Goal: Information Seeking & Learning: Learn about a topic

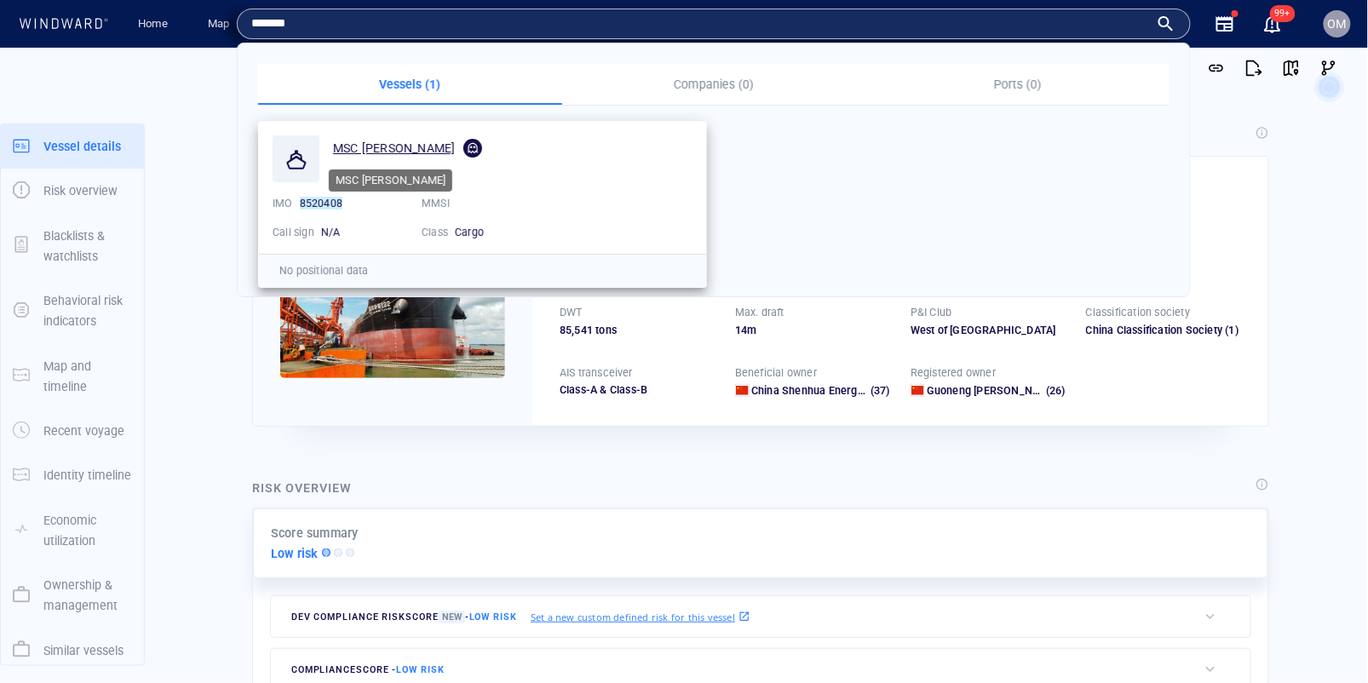
type input "*******"
click at [381, 152] on span "MSC [PERSON_NAME]" at bounding box center [394, 148] width 122 height 14
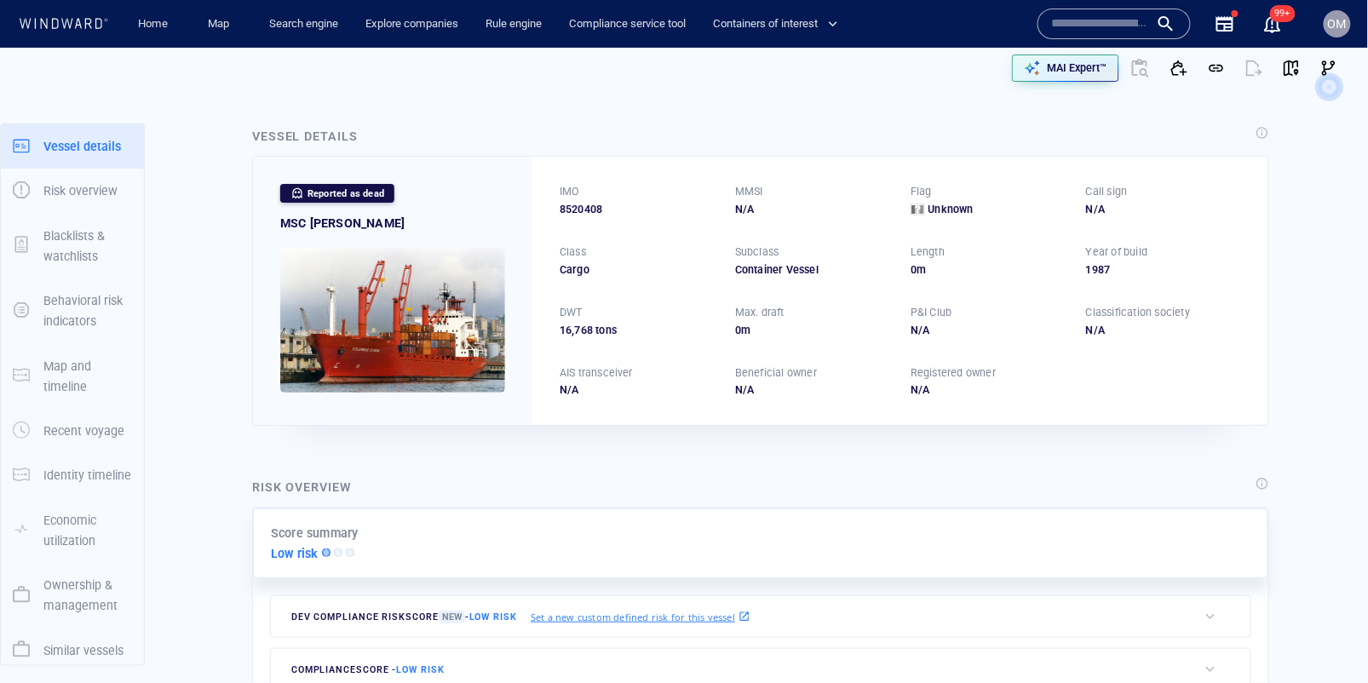
click at [1102, 9] on div at bounding box center [1114, 24] width 153 height 31
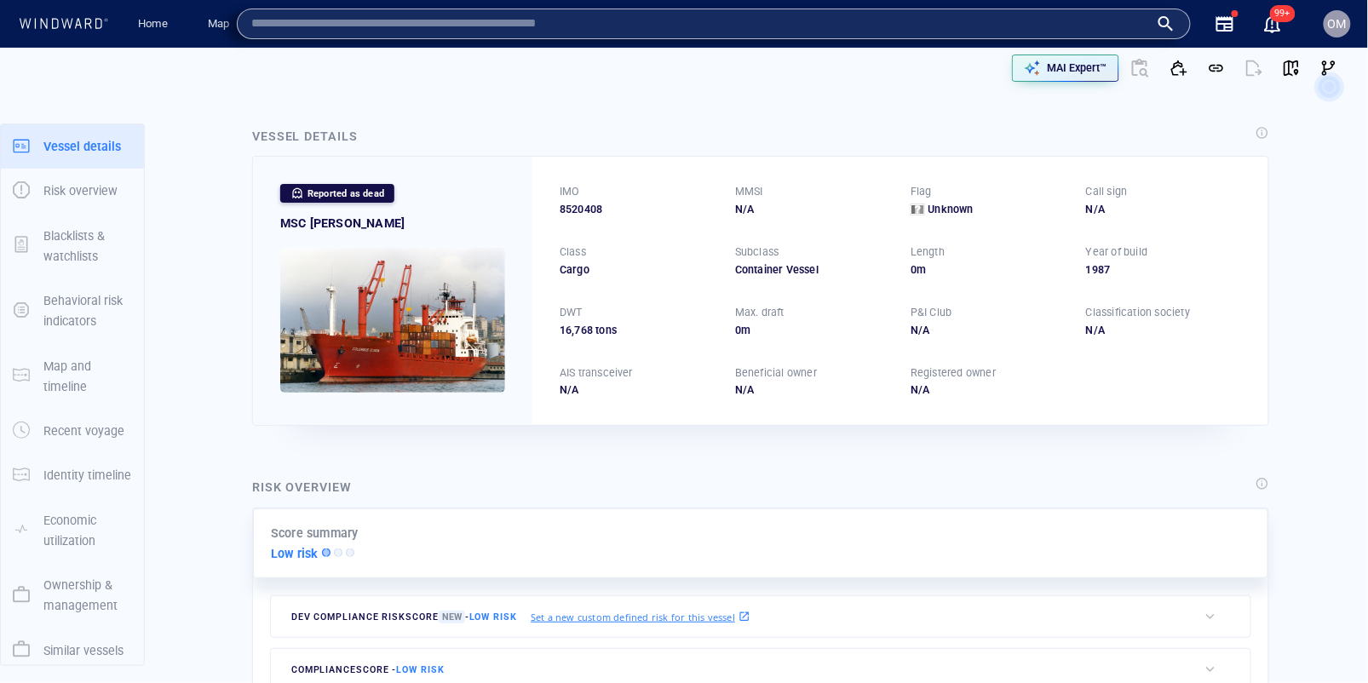
click at [1102, 9] on div at bounding box center [714, 24] width 954 height 31
click at [1054, 25] on input "text" at bounding box center [700, 24] width 898 height 26
paste input "*******"
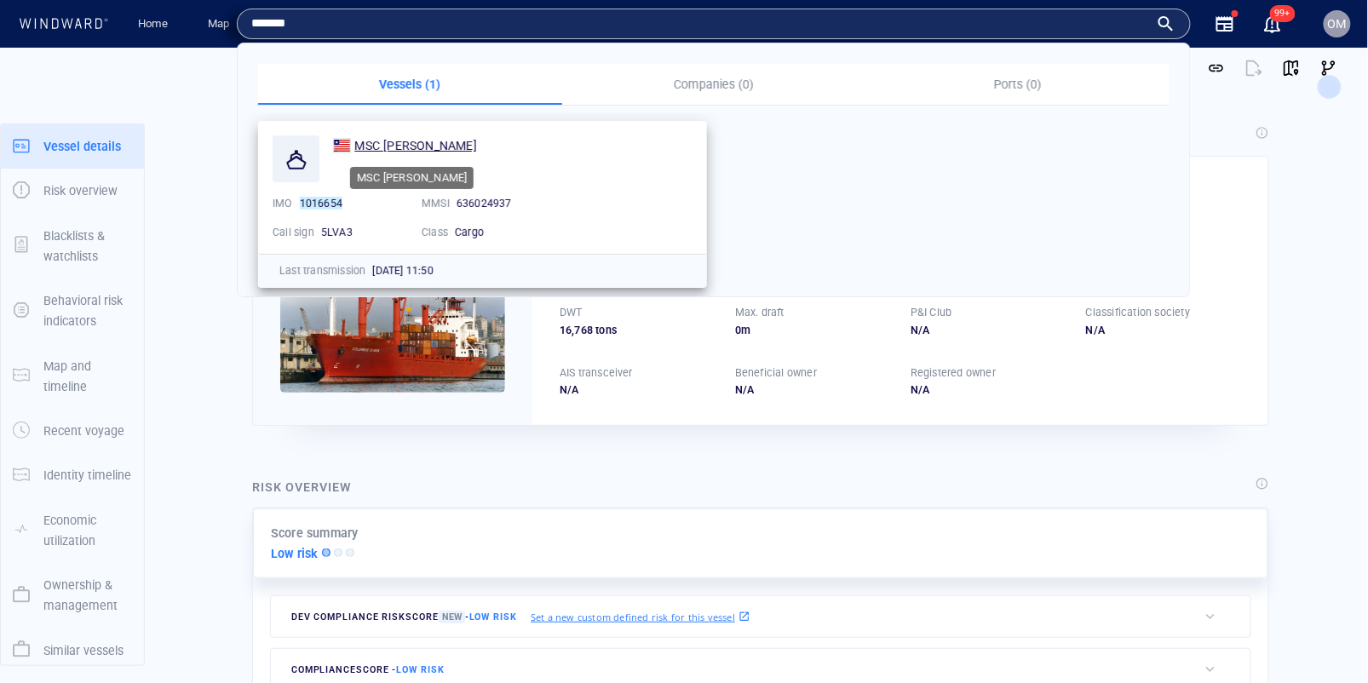
type input "*******"
click at [390, 141] on span "MSC LEILA" at bounding box center [415, 146] width 122 height 14
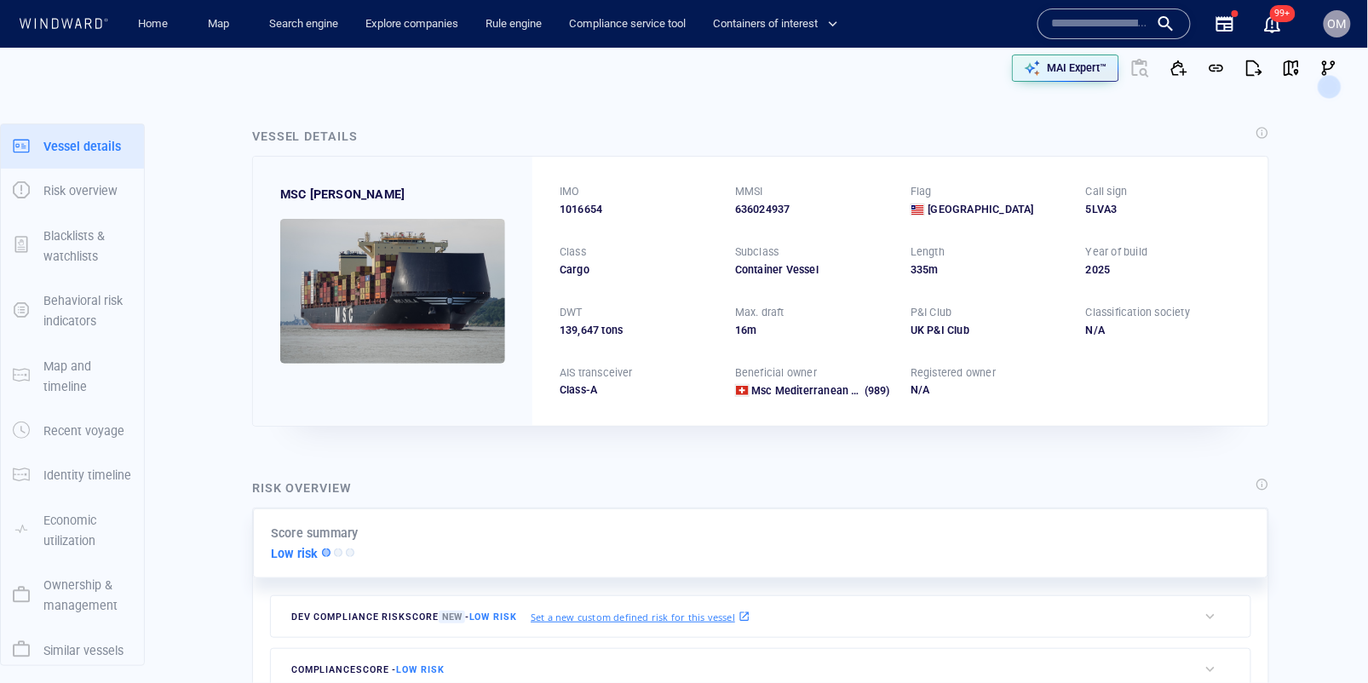
click at [1081, 20] on input "text" at bounding box center [1100, 24] width 97 height 26
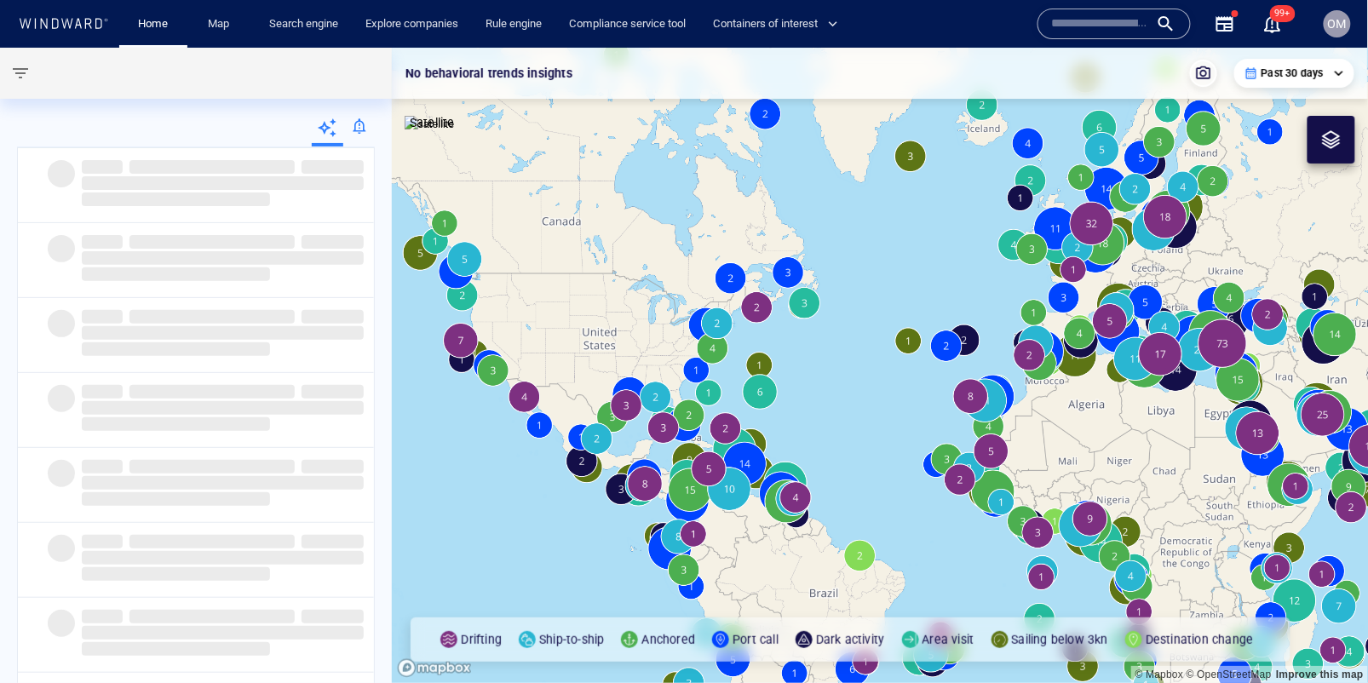
click at [1053, 32] on input "text" at bounding box center [1100, 24] width 97 height 26
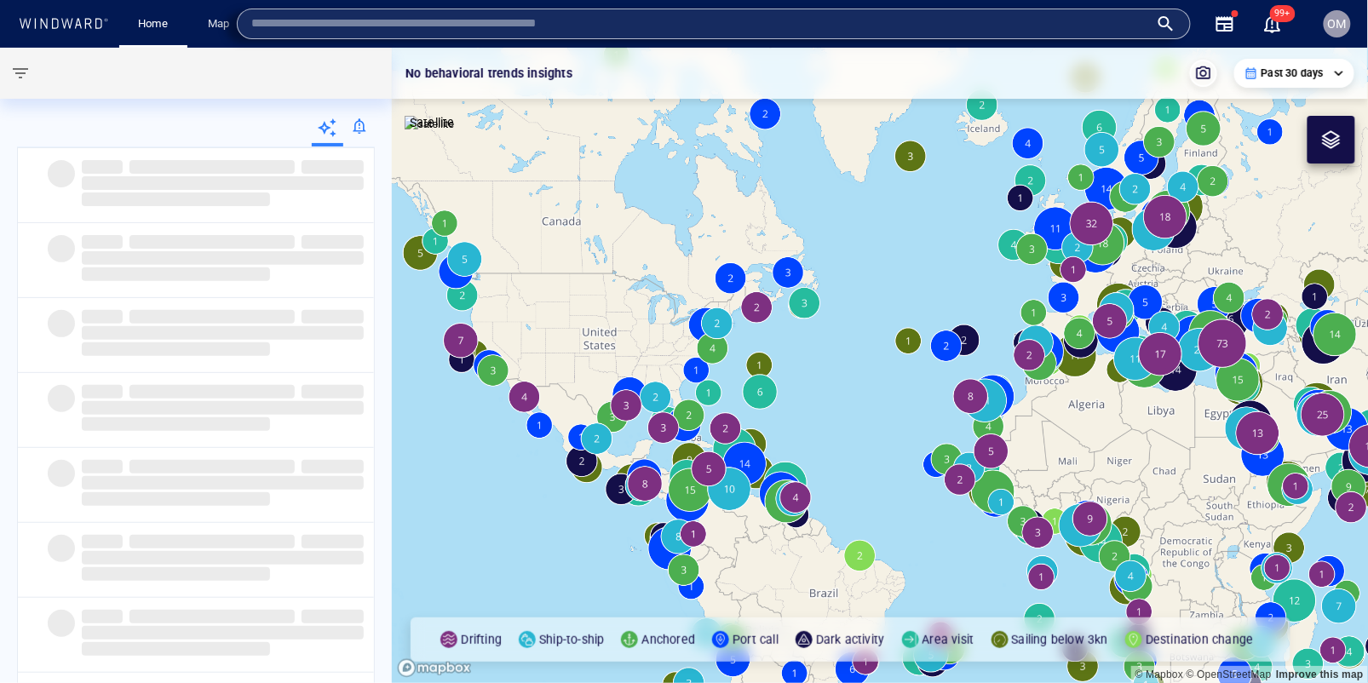
paste input "*******"
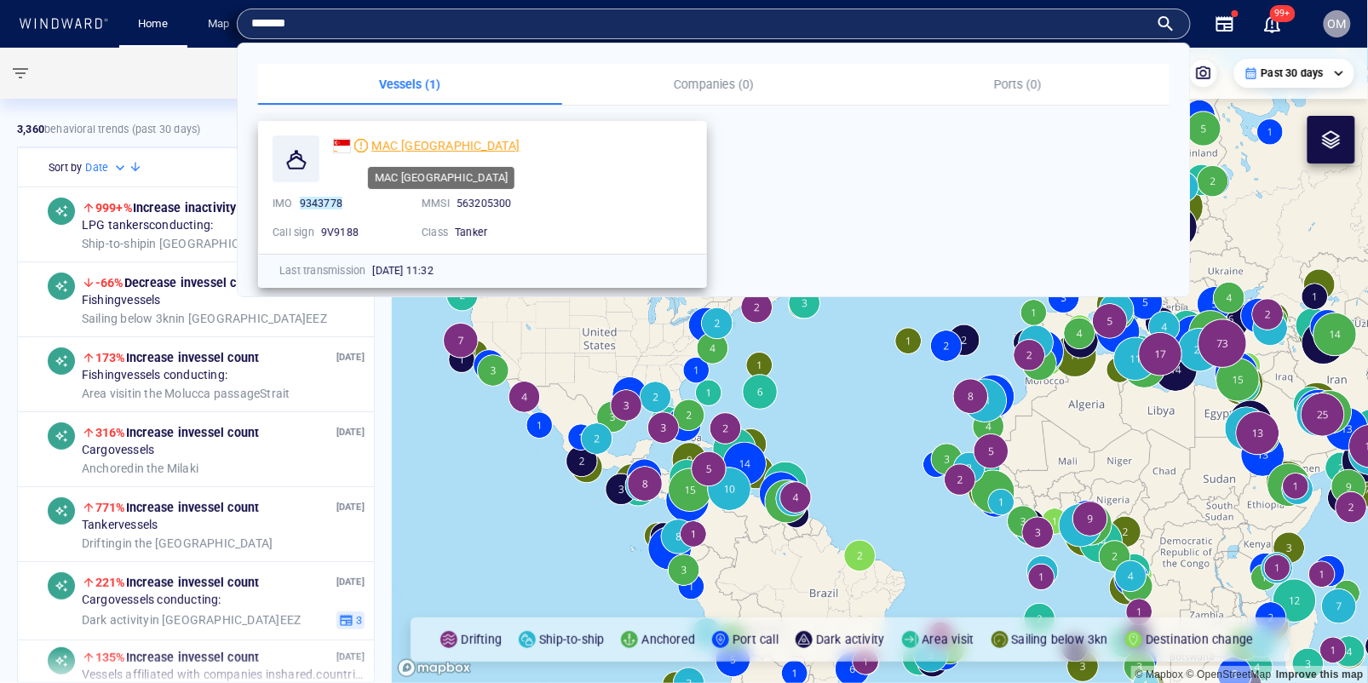
type input "*******"
click at [389, 153] on div "MAC [GEOGRAPHIC_DATA]" at bounding box center [445, 145] width 148 height 20
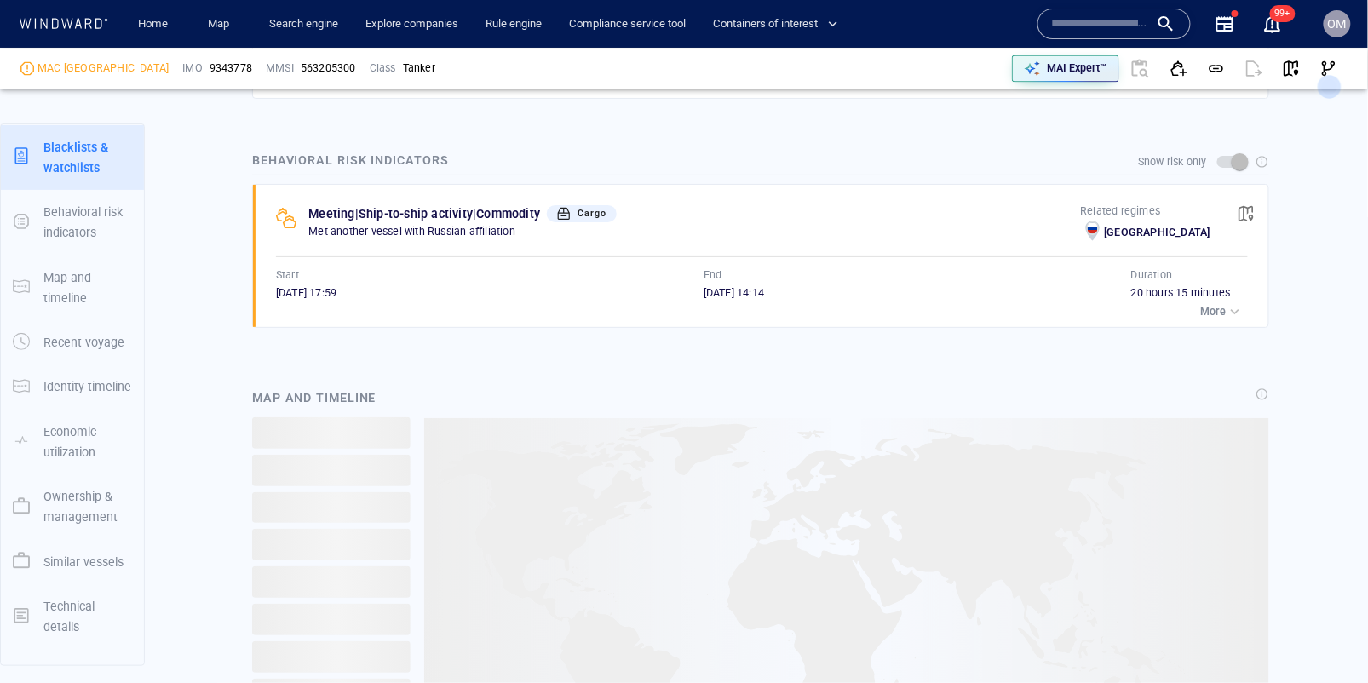
scroll to position [154, 0]
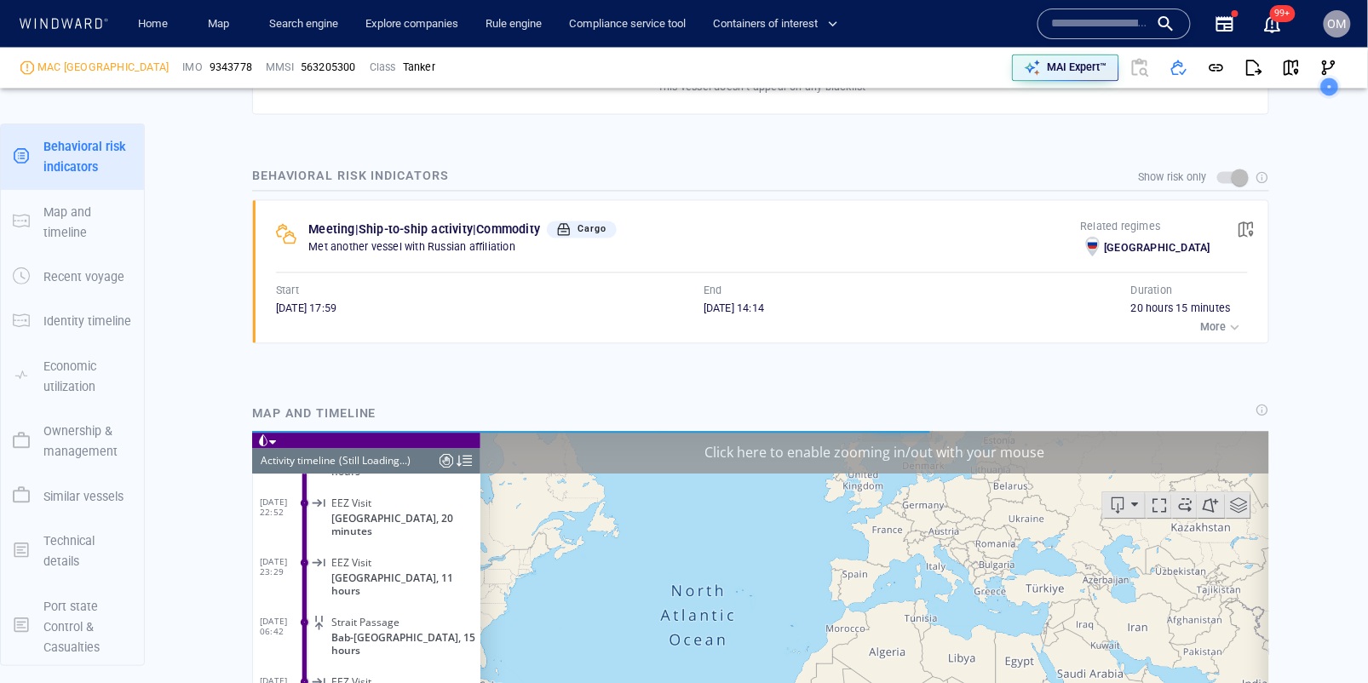
scroll to position [14243, 0]
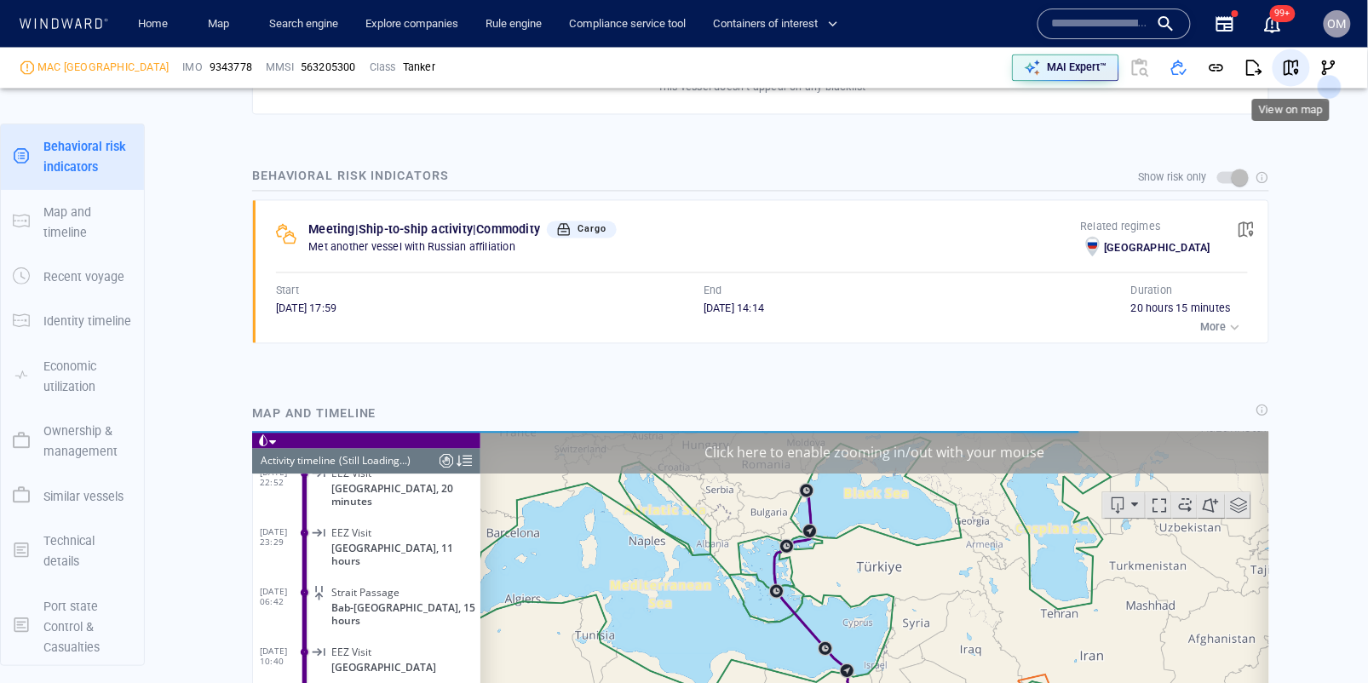
click at [1292, 69] on span "button" at bounding box center [1291, 68] width 17 height 17
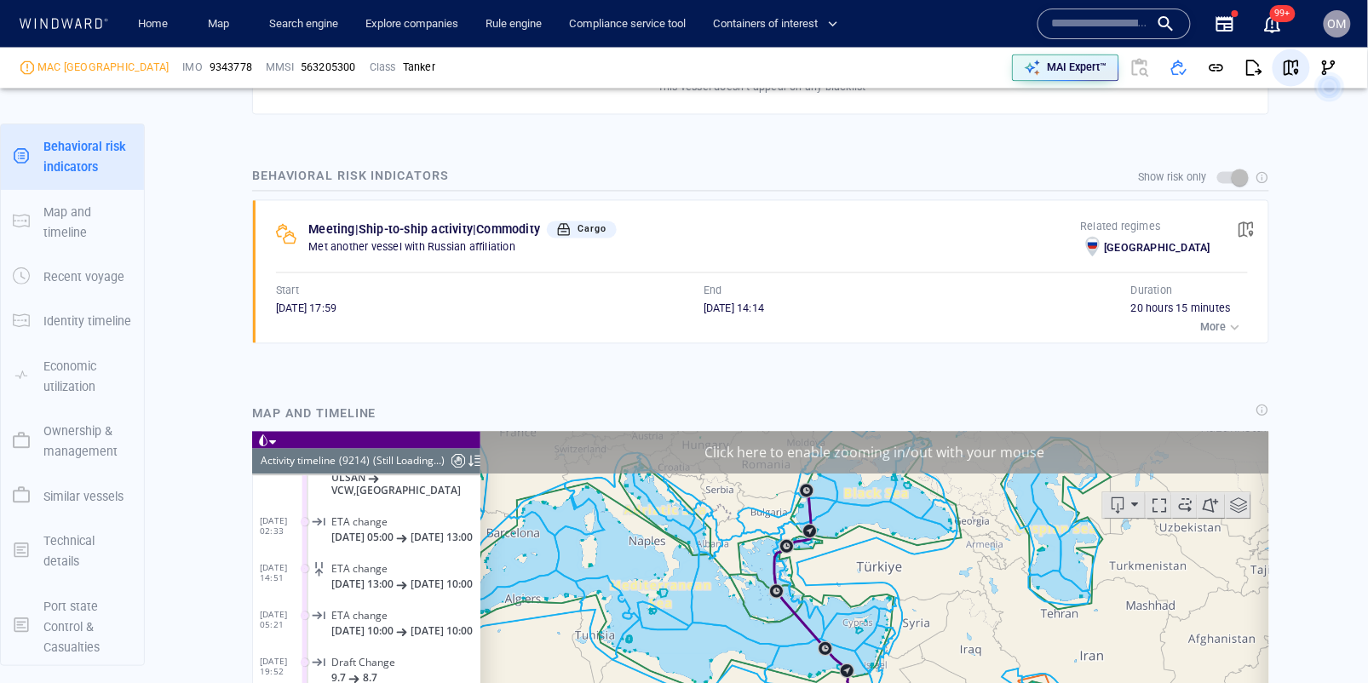
scroll to position [431320, 0]
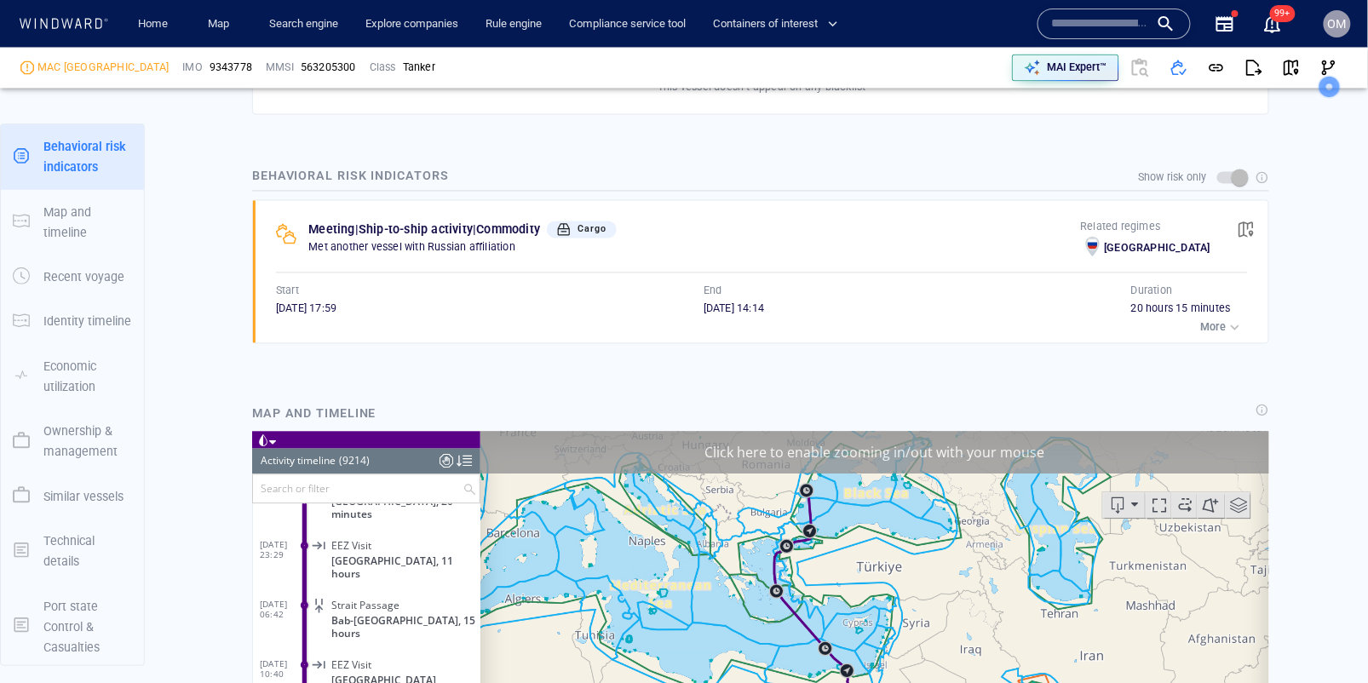
click at [1225, 325] on p "More" at bounding box center [1214, 327] width 26 height 15
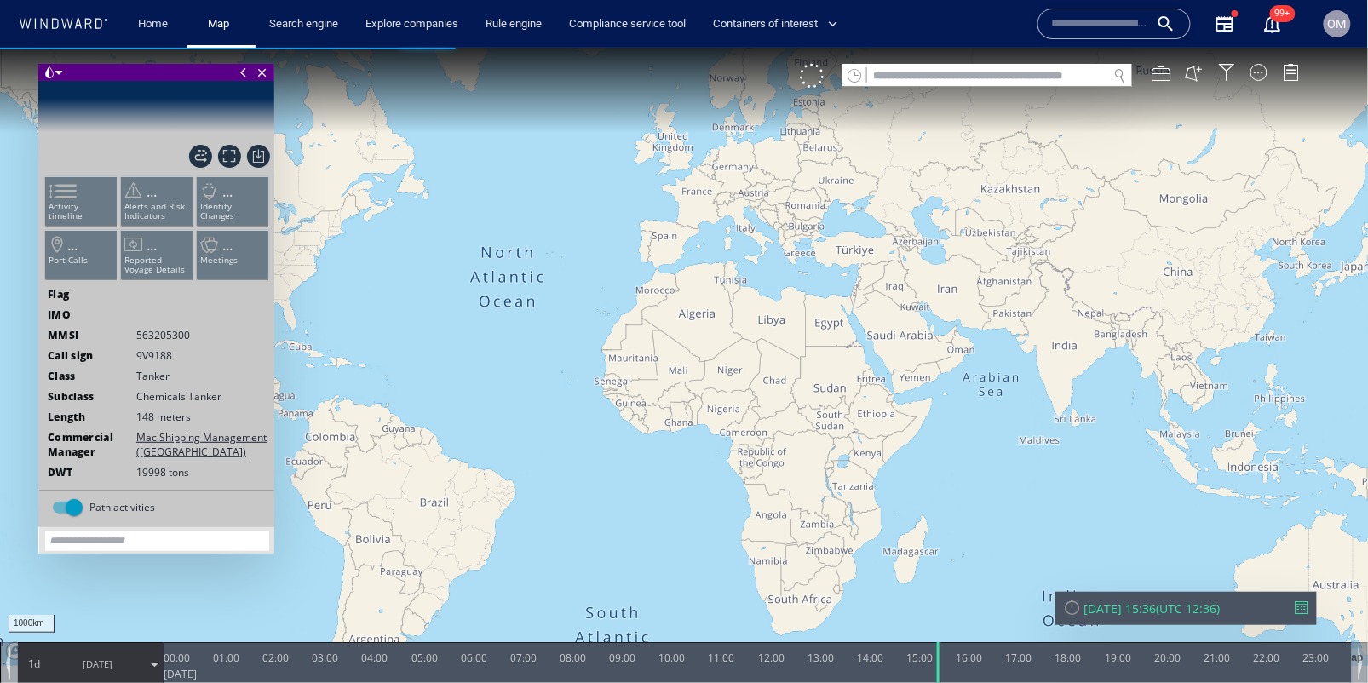
click at [1082, 16] on input "text" at bounding box center [1100, 24] width 97 height 26
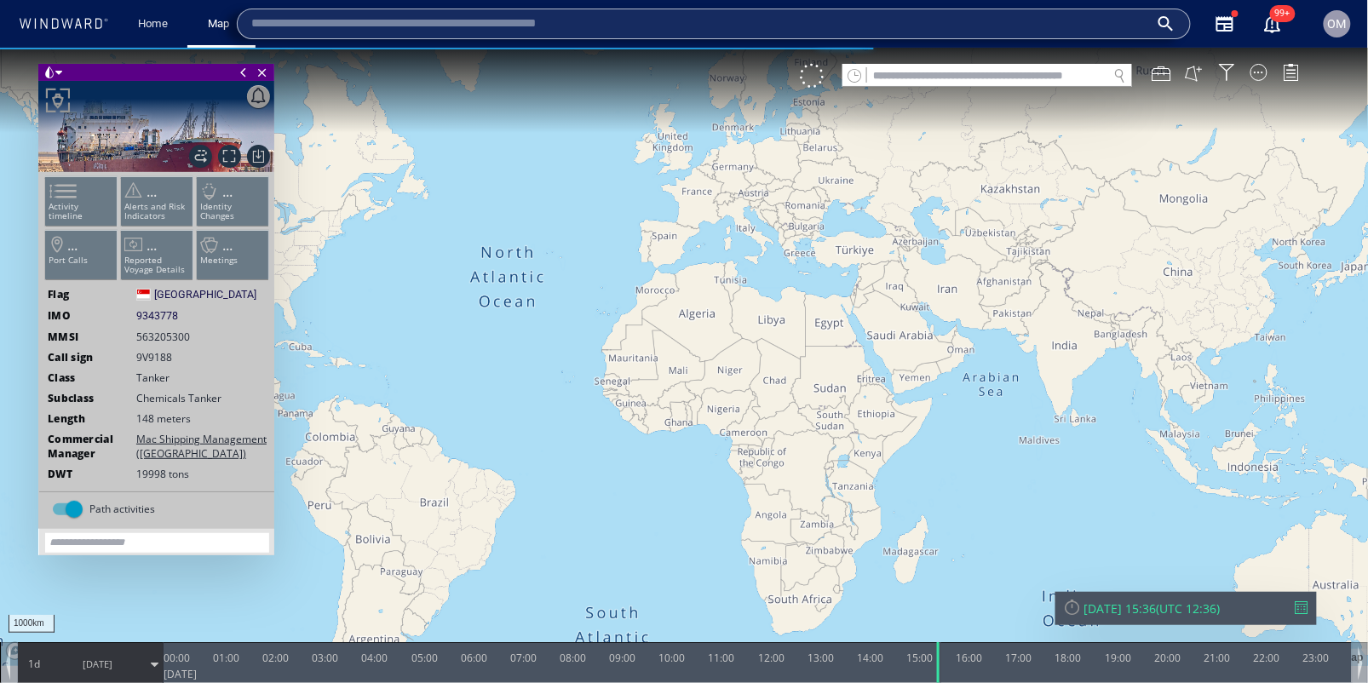
paste input "*******"
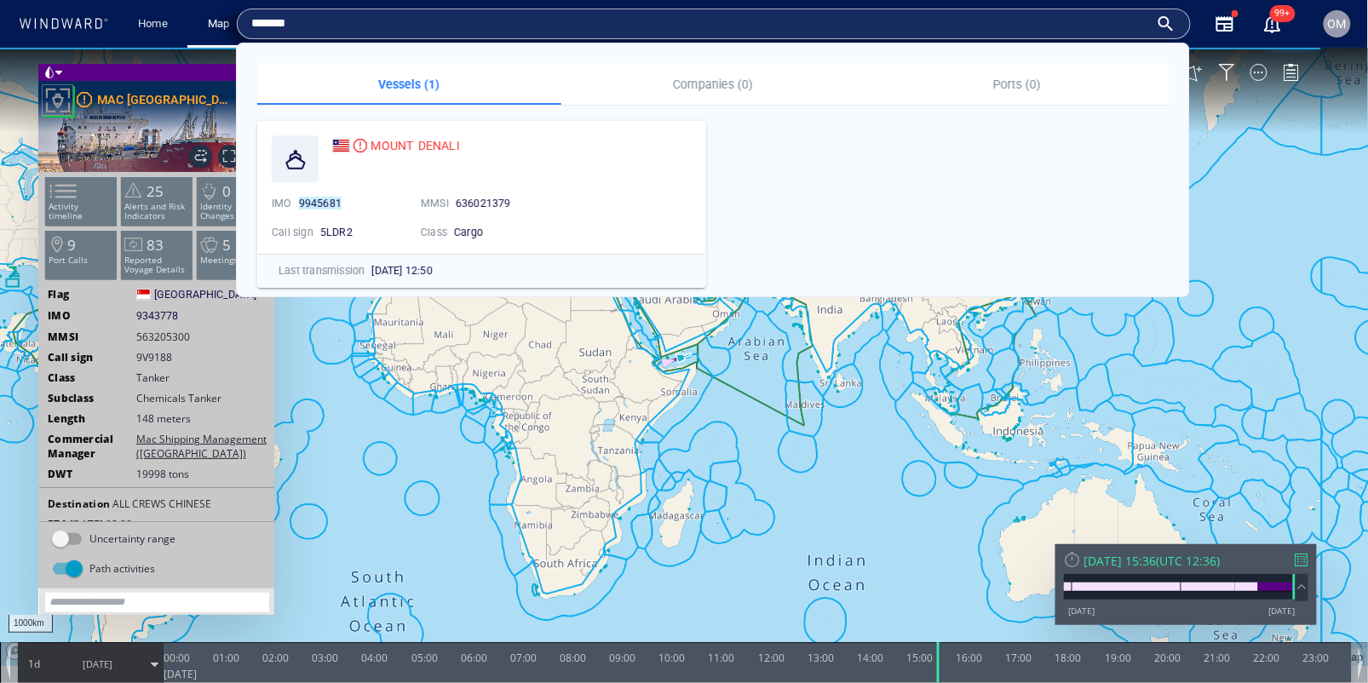
type input "*******"
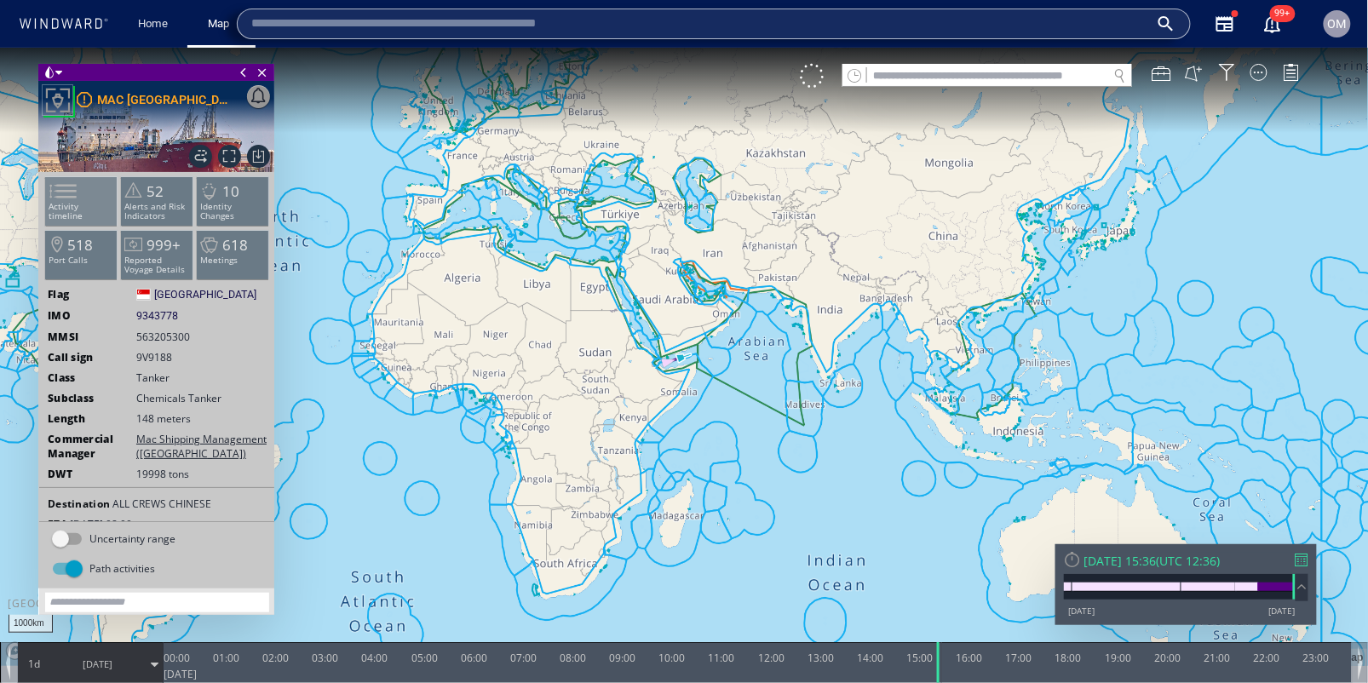
click at [66, 200] on span at bounding box center [53, 190] width 26 height 25
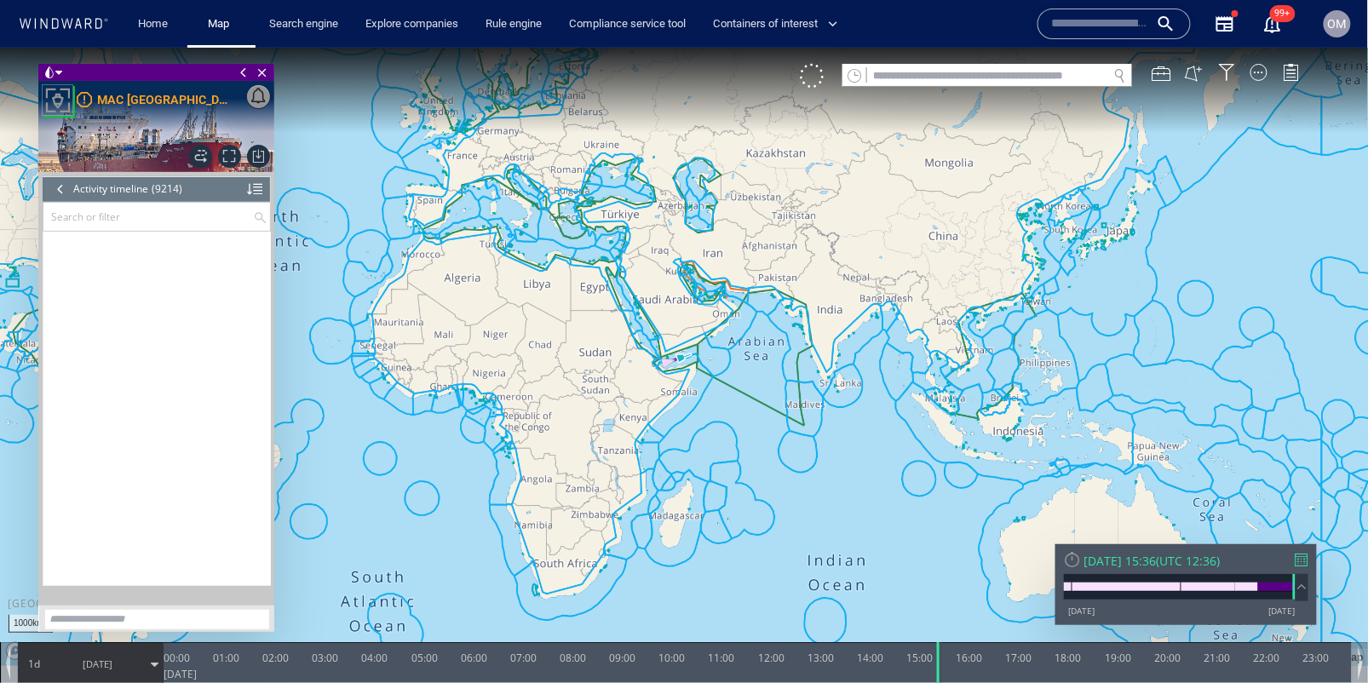
scroll to position [431419, 0]
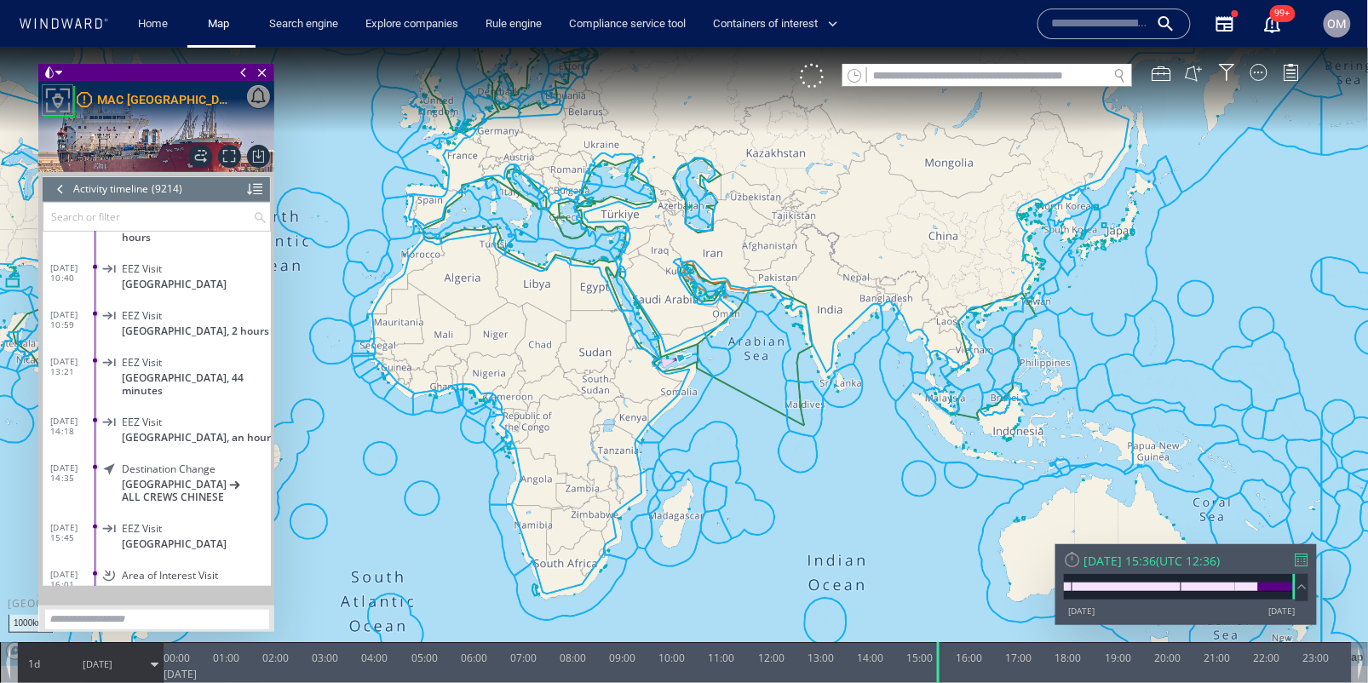
click at [1298, 546] on div "[DATE] 15:36 ( UTC 12:36 ) [DATE] [DATE]" at bounding box center [1187, 584] width 262 height 81
click at [1299, 555] on div at bounding box center [1302, 559] width 13 height 13
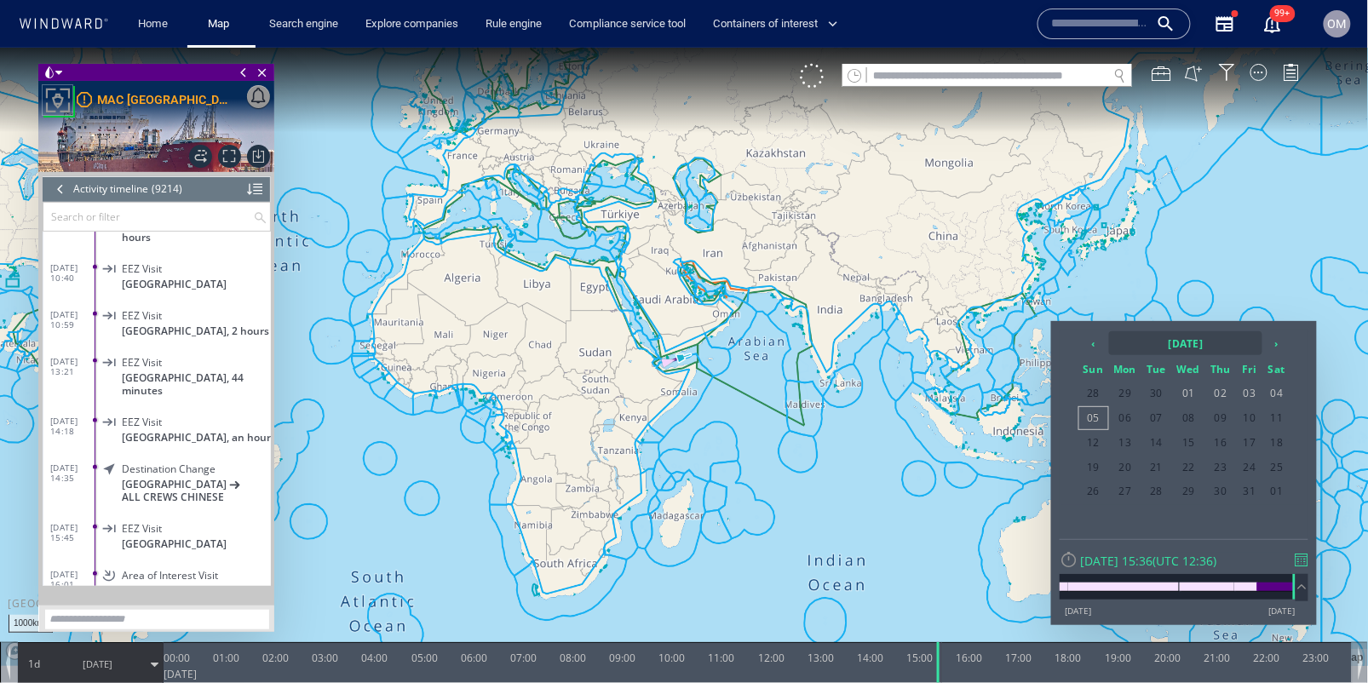
click at [1166, 336] on th "[DATE]" at bounding box center [1185, 343] width 153 height 24
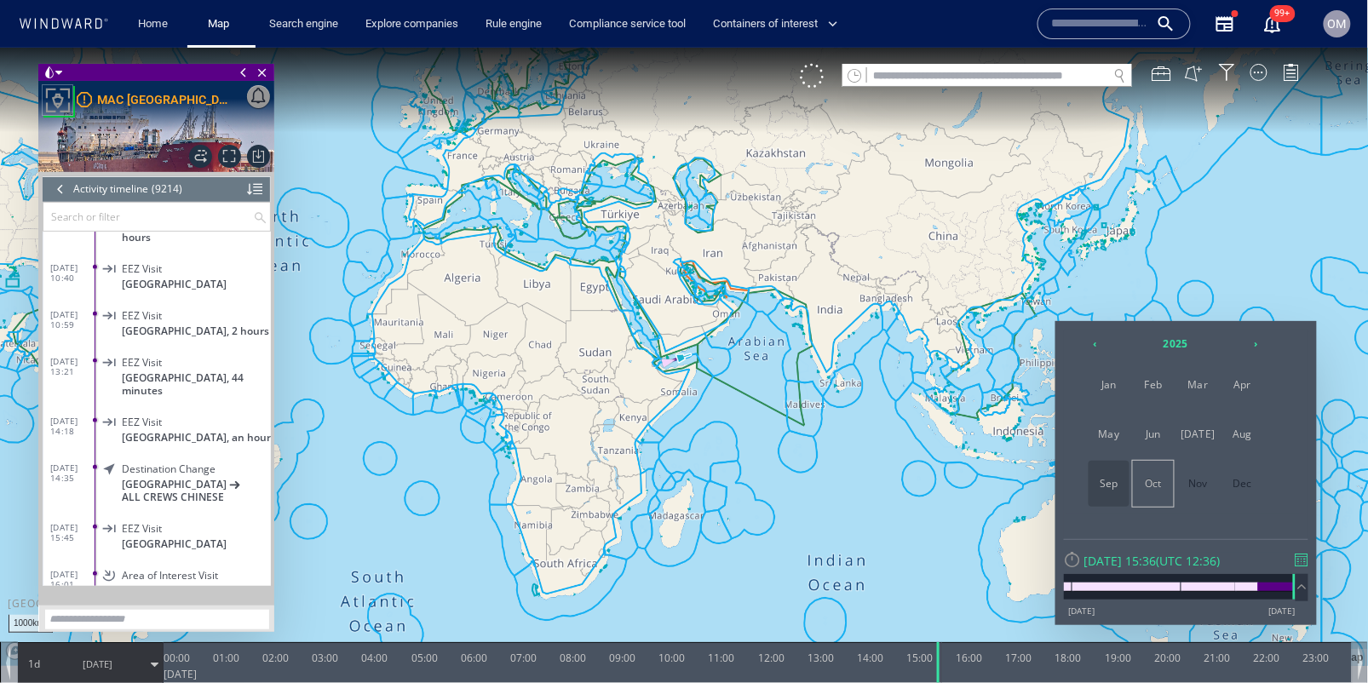
click at [1116, 479] on span "Sep" at bounding box center [1109, 483] width 41 height 46
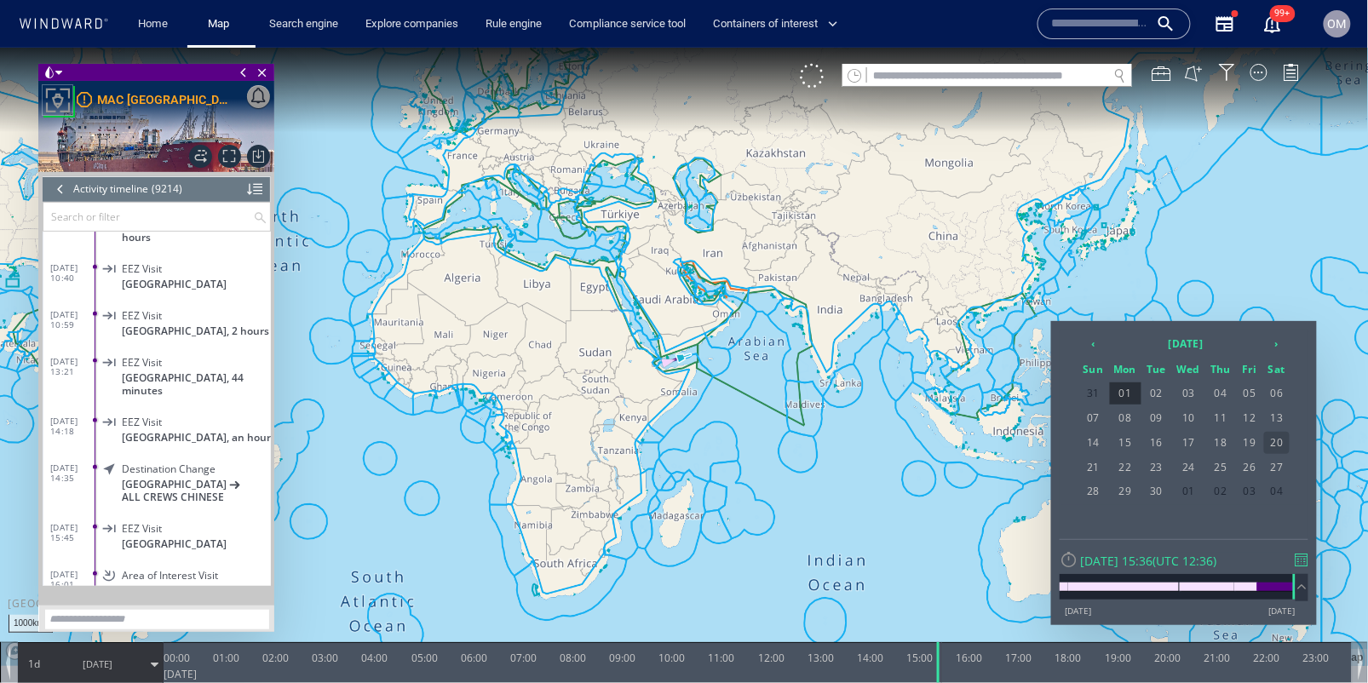
click at [1269, 441] on span "20" at bounding box center [1277, 442] width 26 height 22
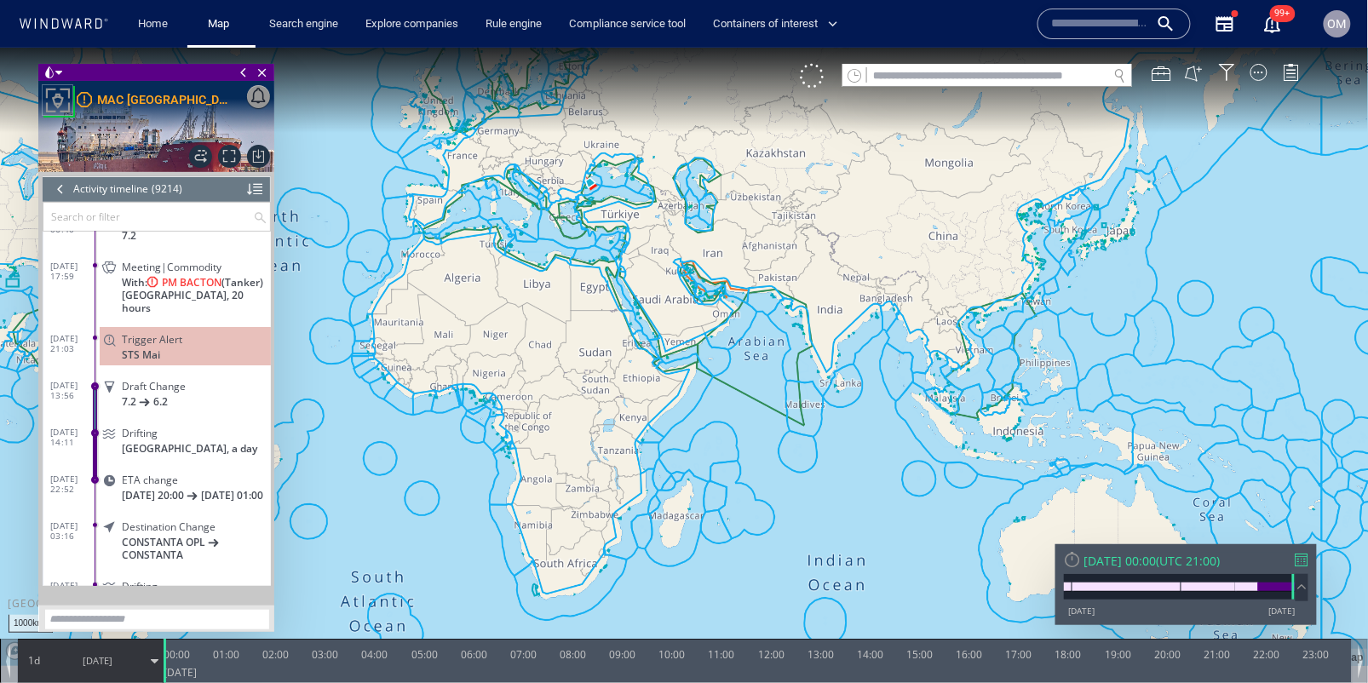
scroll to position [428956, 0]
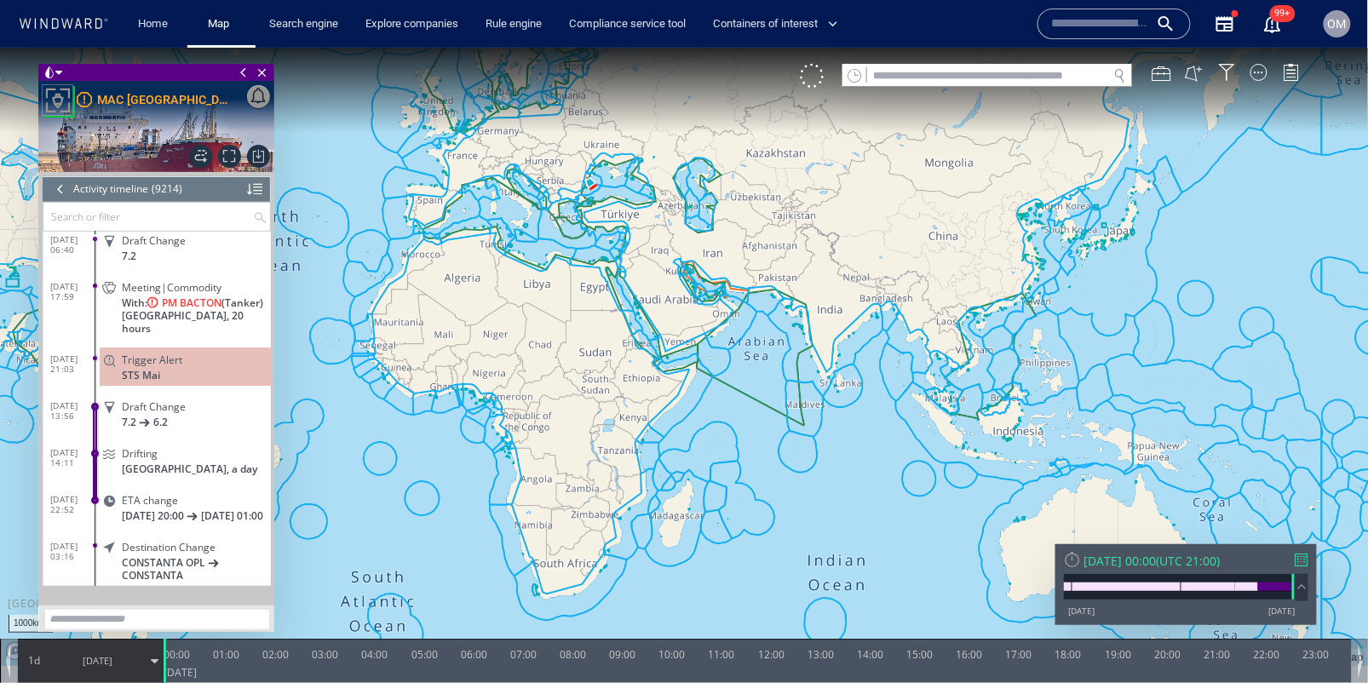
click at [202, 328] on span "[GEOGRAPHIC_DATA], 20 hours" at bounding box center [196, 321] width 149 height 26
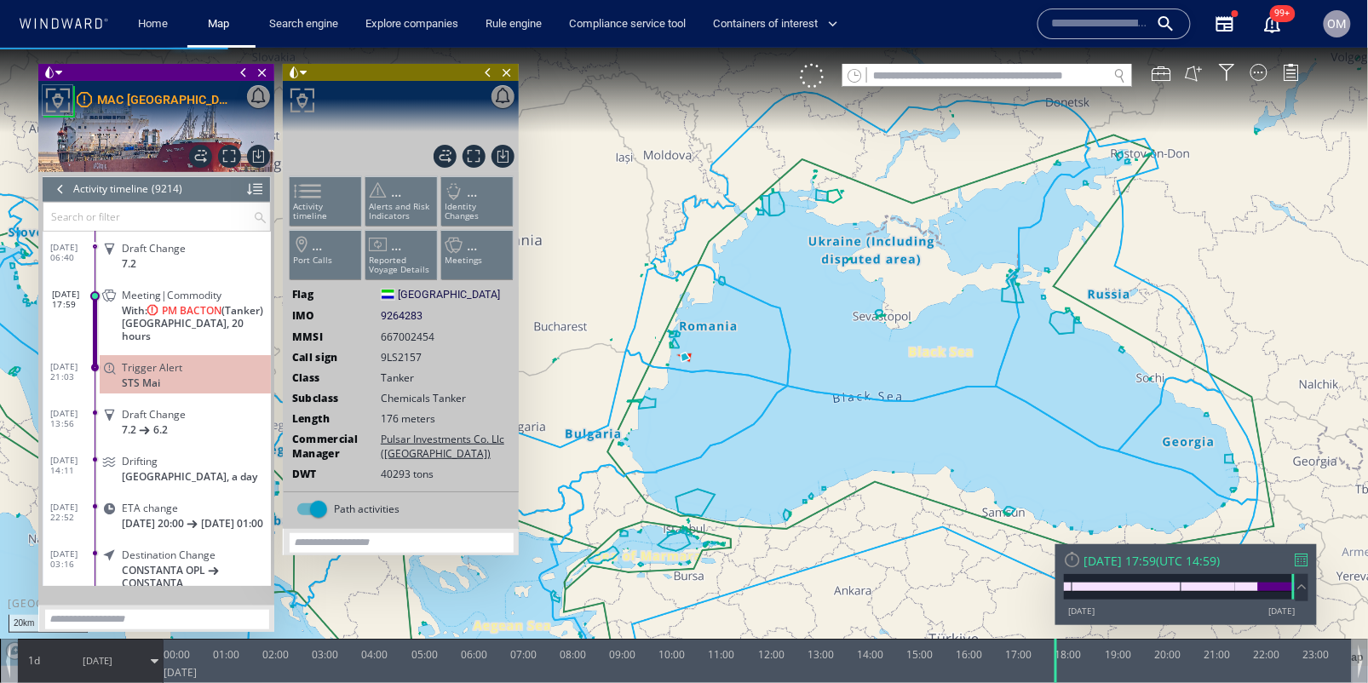
scroll to position [429009, 0]
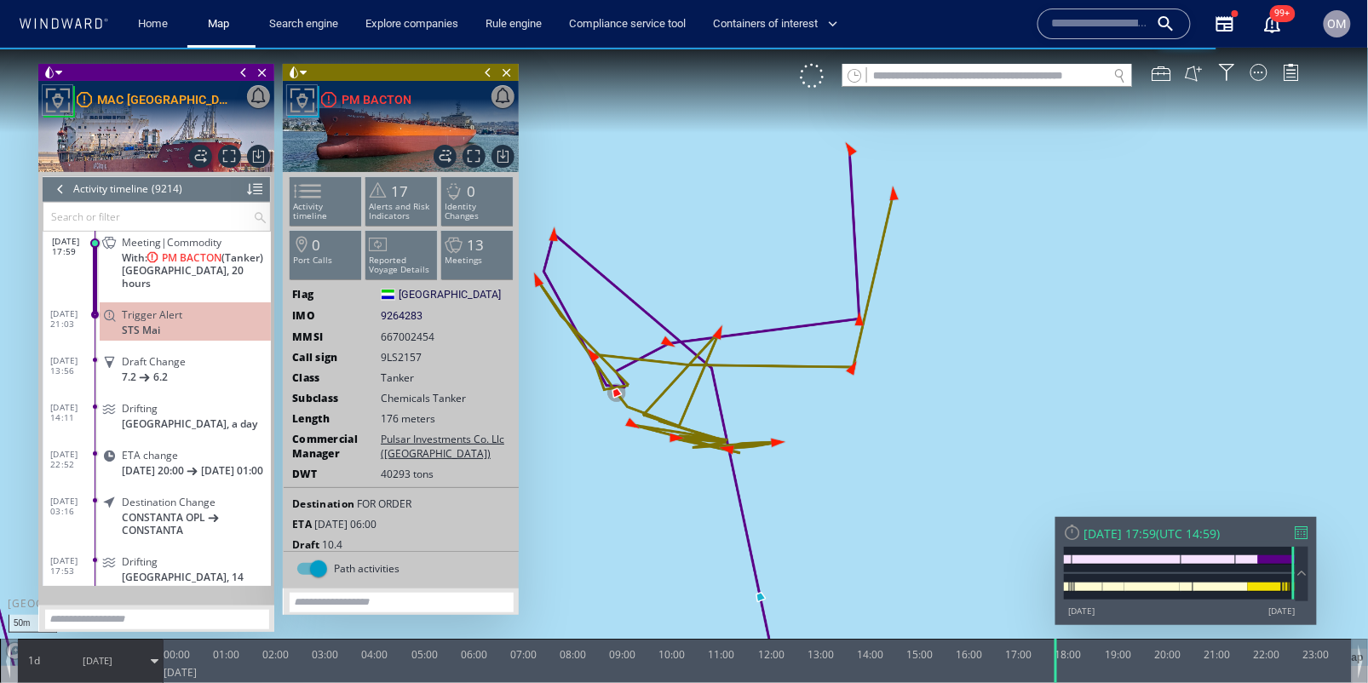
drag, startPoint x: 814, startPoint y: 428, endPoint x: 872, endPoint y: 428, distance: 58.8
click at [872, 428] on canvas "Map" at bounding box center [684, 356] width 1369 height 619
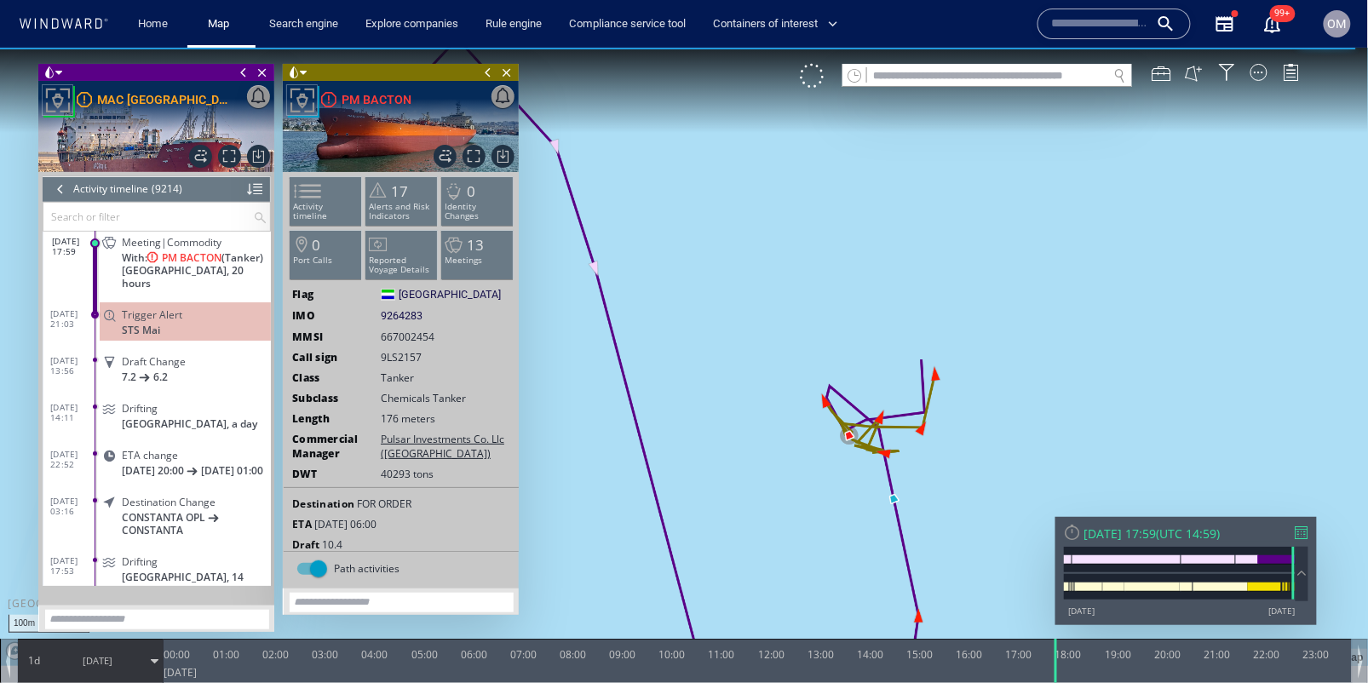
drag, startPoint x: 918, startPoint y: 454, endPoint x: 951, endPoint y: 454, distance: 32.4
click at [951, 454] on canvas "Map" at bounding box center [684, 356] width 1369 height 619
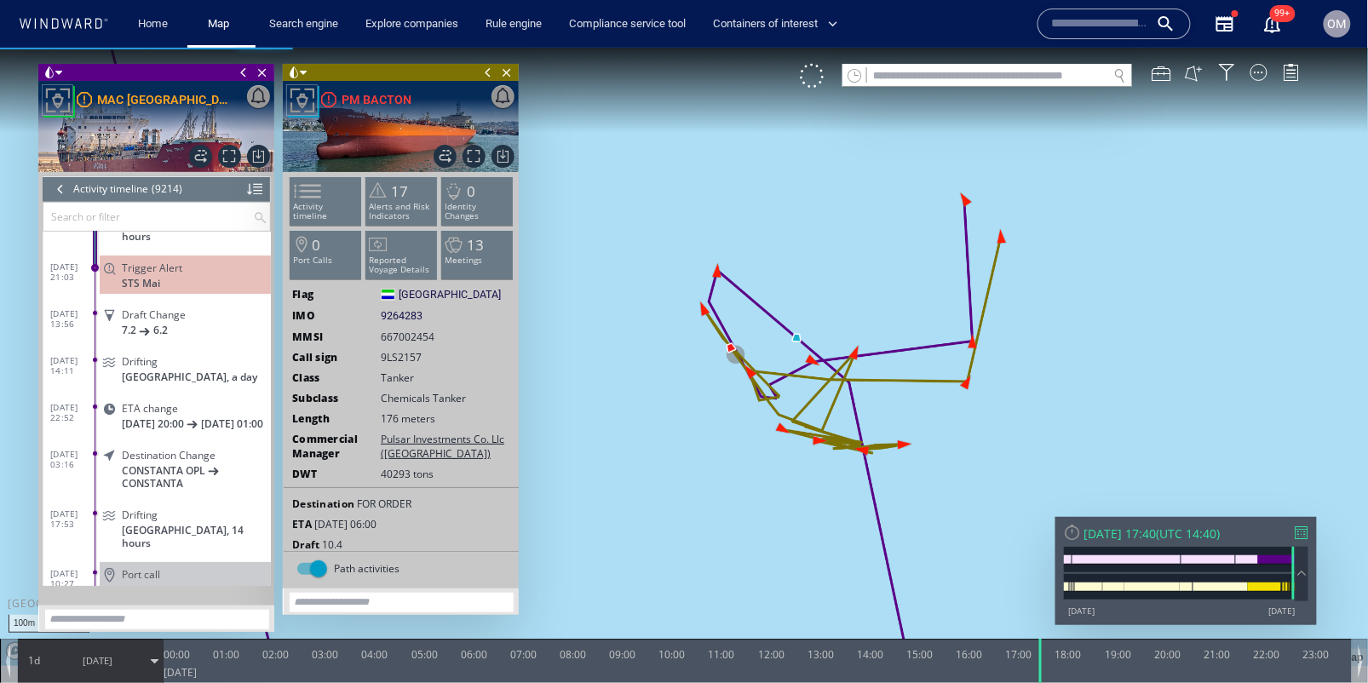
scroll to position [429009, 0]
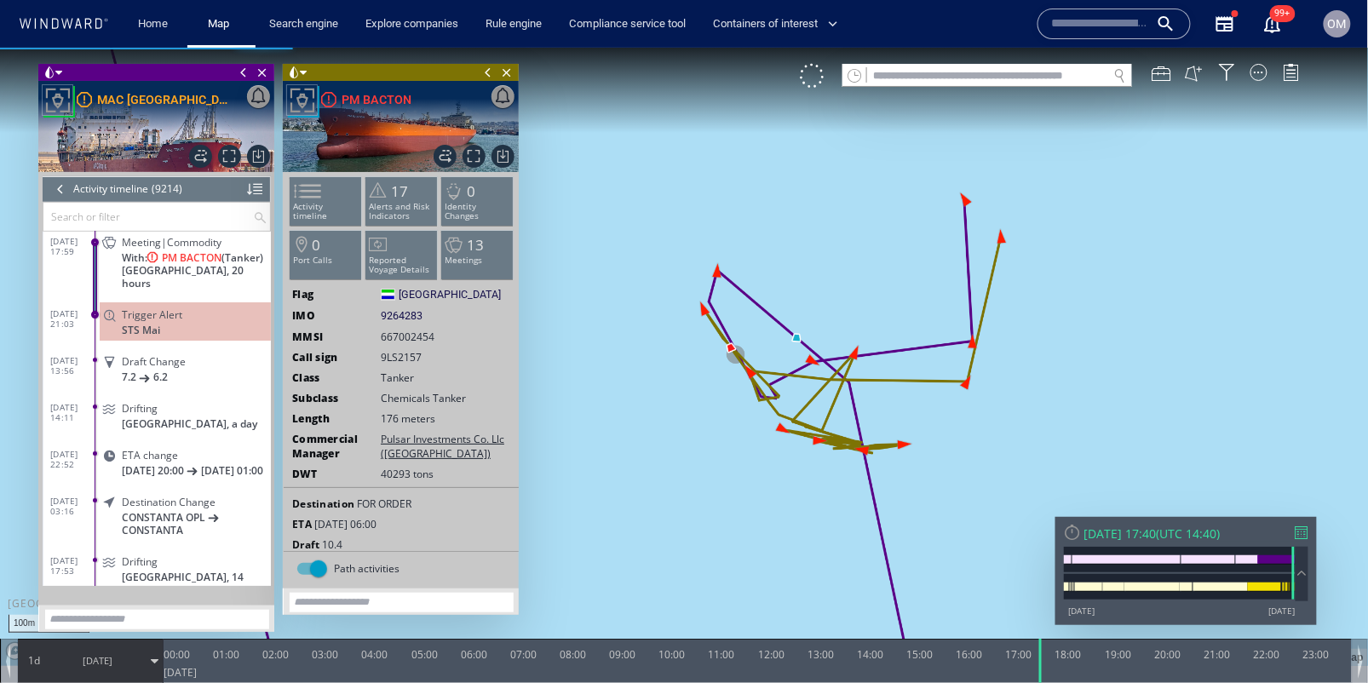
drag, startPoint x: 1056, startPoint y: 654, endPoint x: 1038, endPoint y: 582, distance: 74.6
click at [1038, 47] on div "100m © Mapbox © OpenStreetMap Improve this map 0 0 23:00 [DATE] 00:00 01:00 02:…" at bounding box center [684, 47] width 1368 height 0
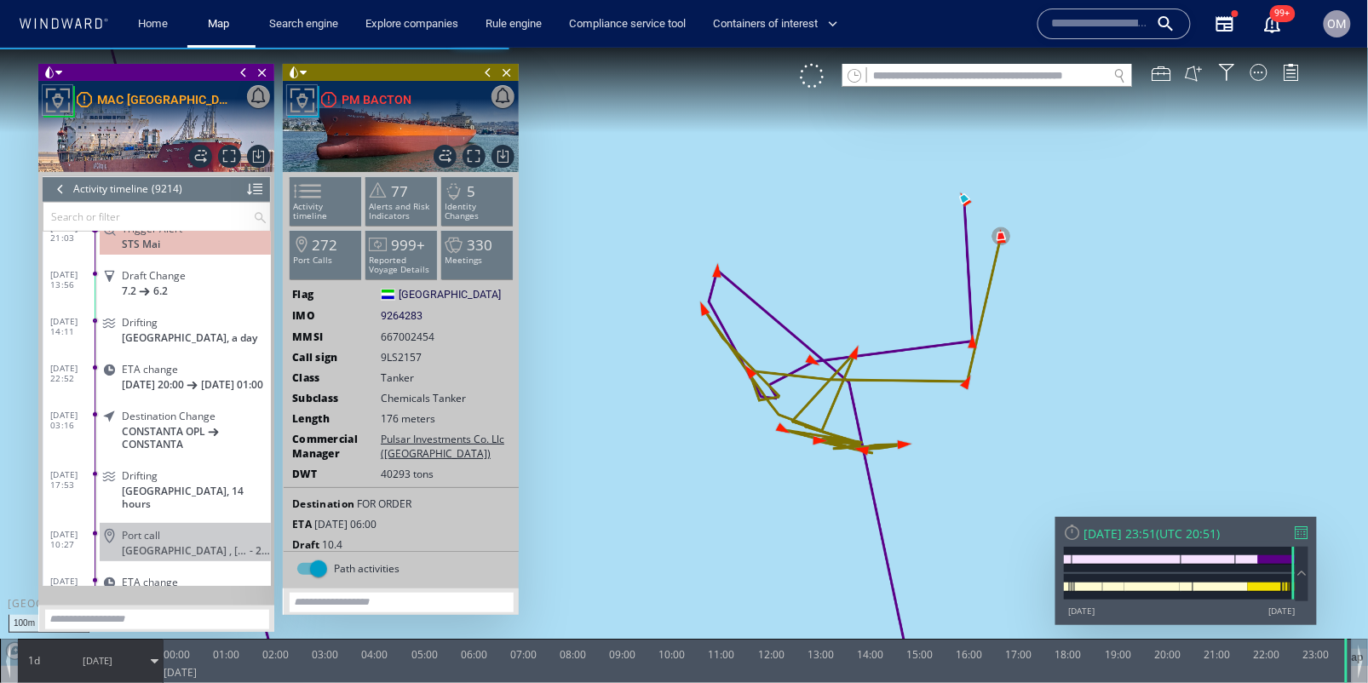
scroll to position [429009, 0]
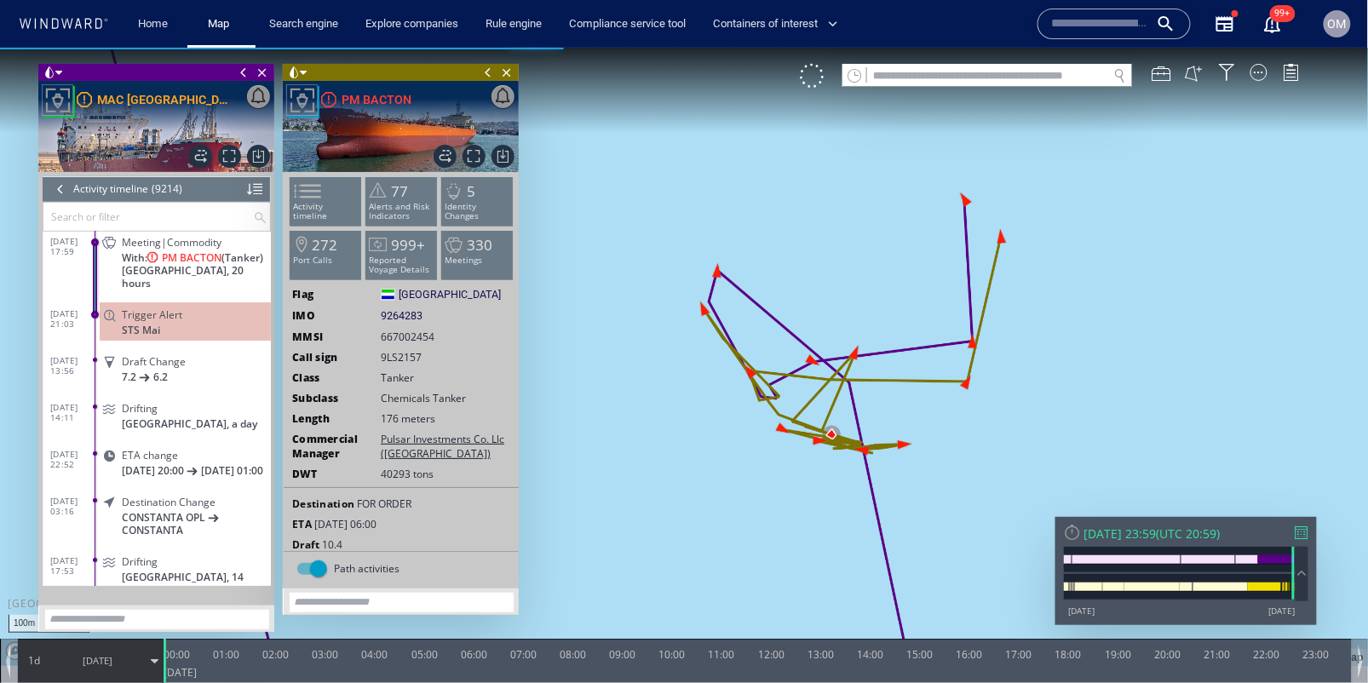
click at [64, 665] on span "[DATE]" at bounding box center [98, 660] width 86 height 43
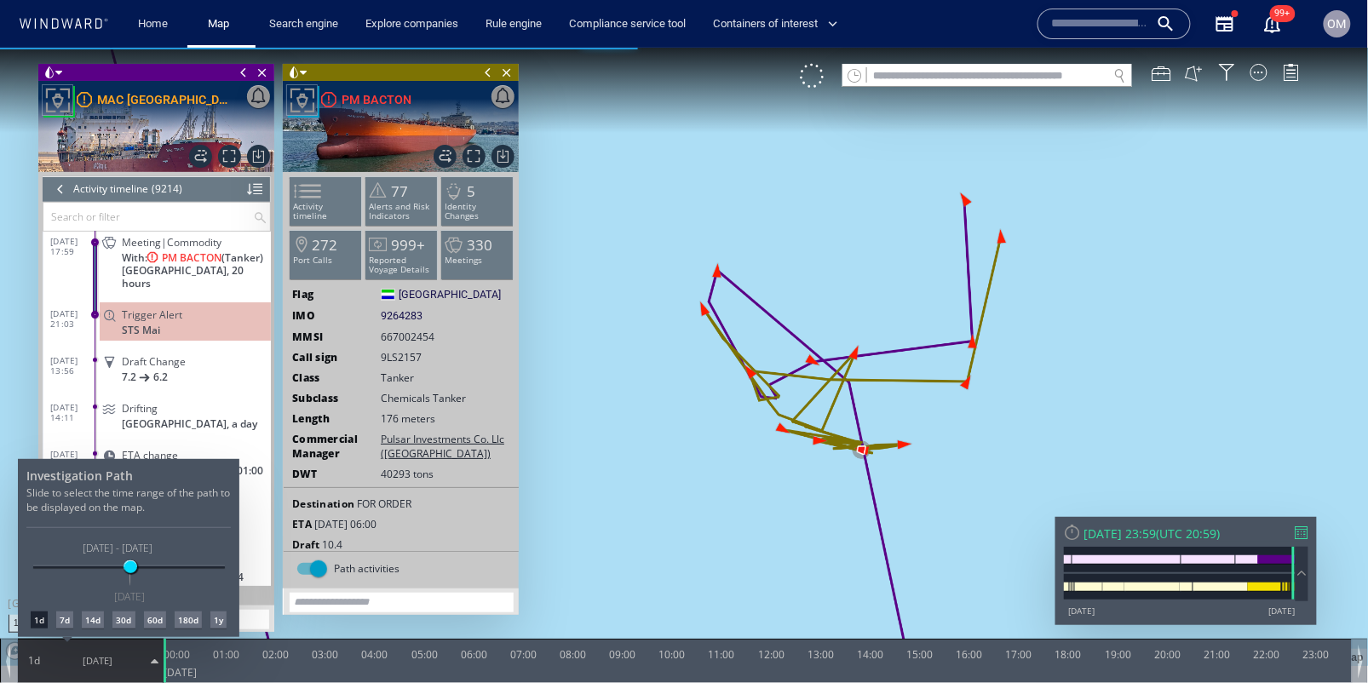
click at [60, 618] on div "7d" at bounding box center [64, 619] width 17 height 17
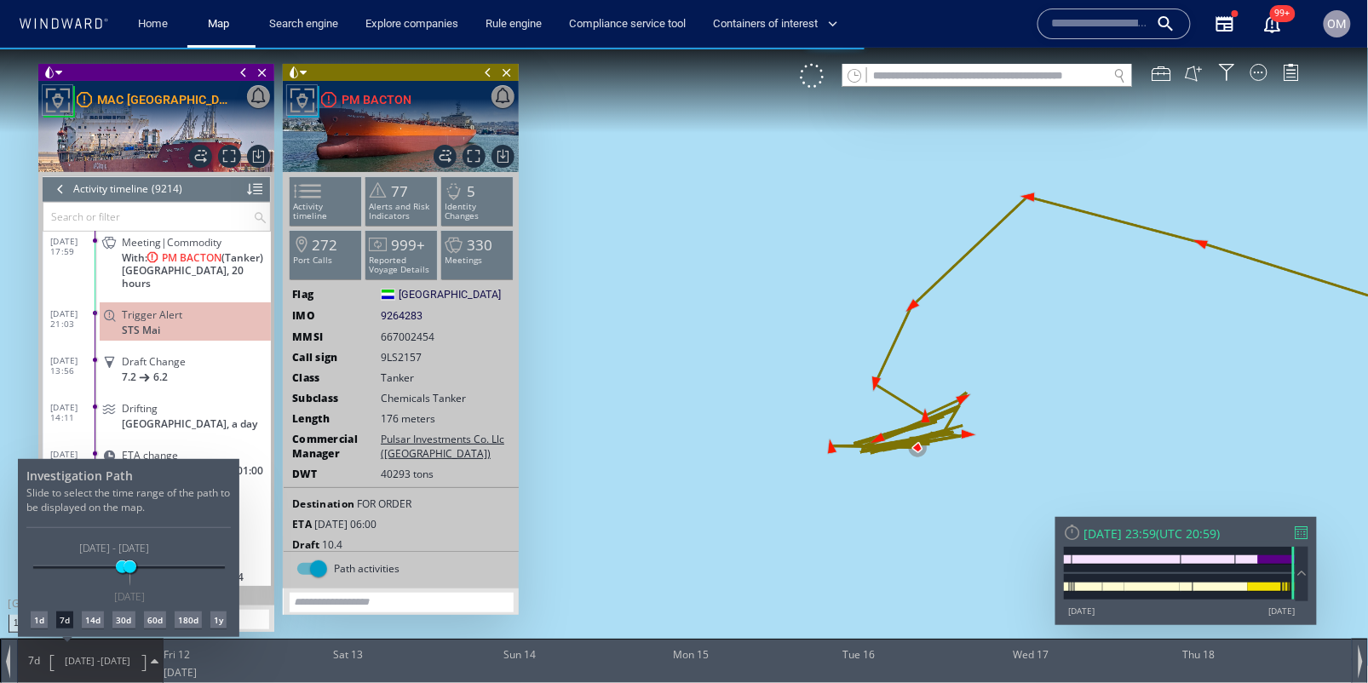
click at [203, 320] on div at bounding box center [684, 365] width 1368 height 636
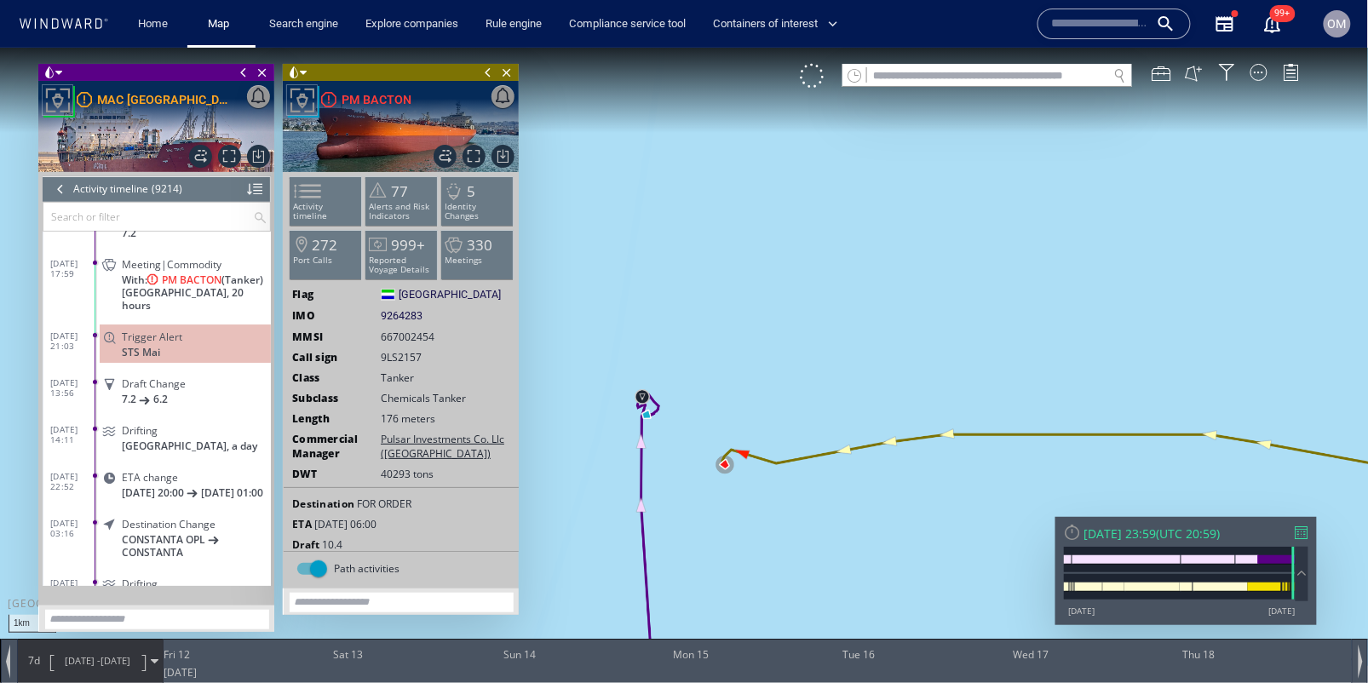
scroll to position [428976, 0]
click at [184, 362] on div "Trigger Alert STS Mai" at bounding box center [185, 346] width 171 height 38
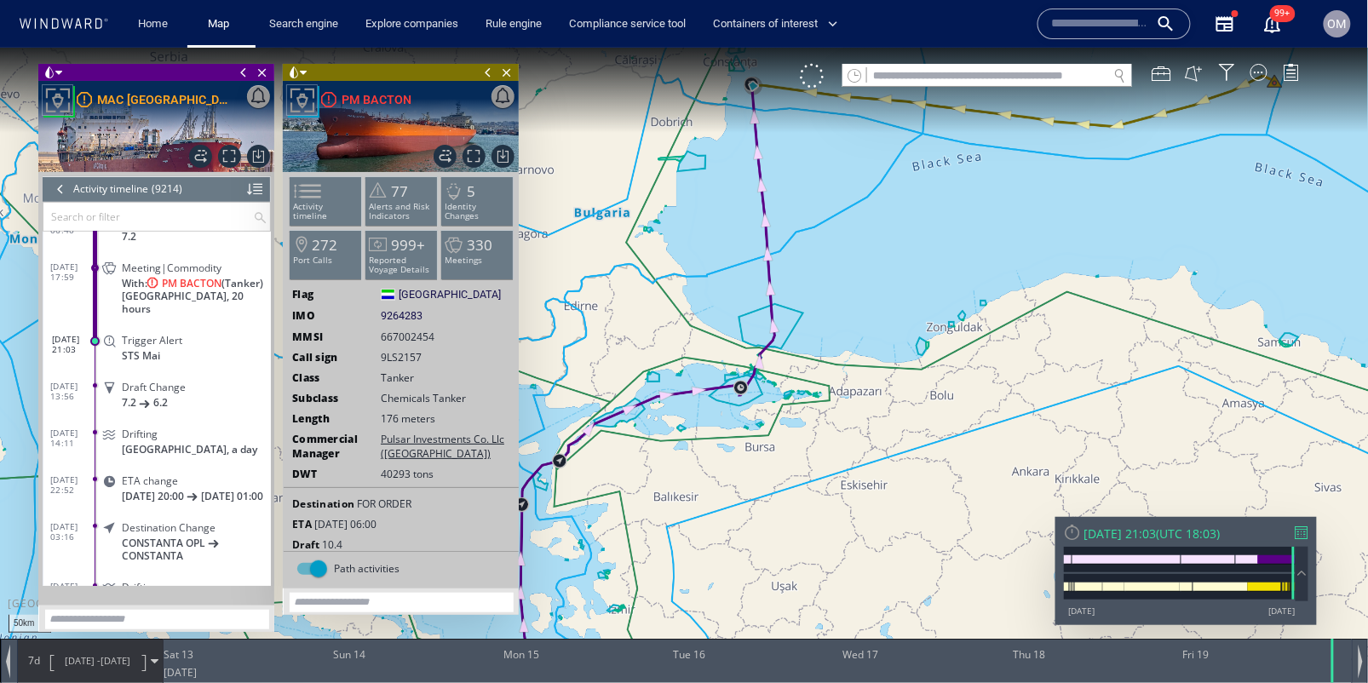
click at [804, 264] on canvas "Map" at bounding box center [684, 356] width 1369 height 619
drag, startPoint x: 804, startPoint y: 264, endPoint x: 804, endPoint y: 382, distance: 117.6
click at [804, 382] on canvas "Map" at bounding box center [684, 356] width 1369 height 619
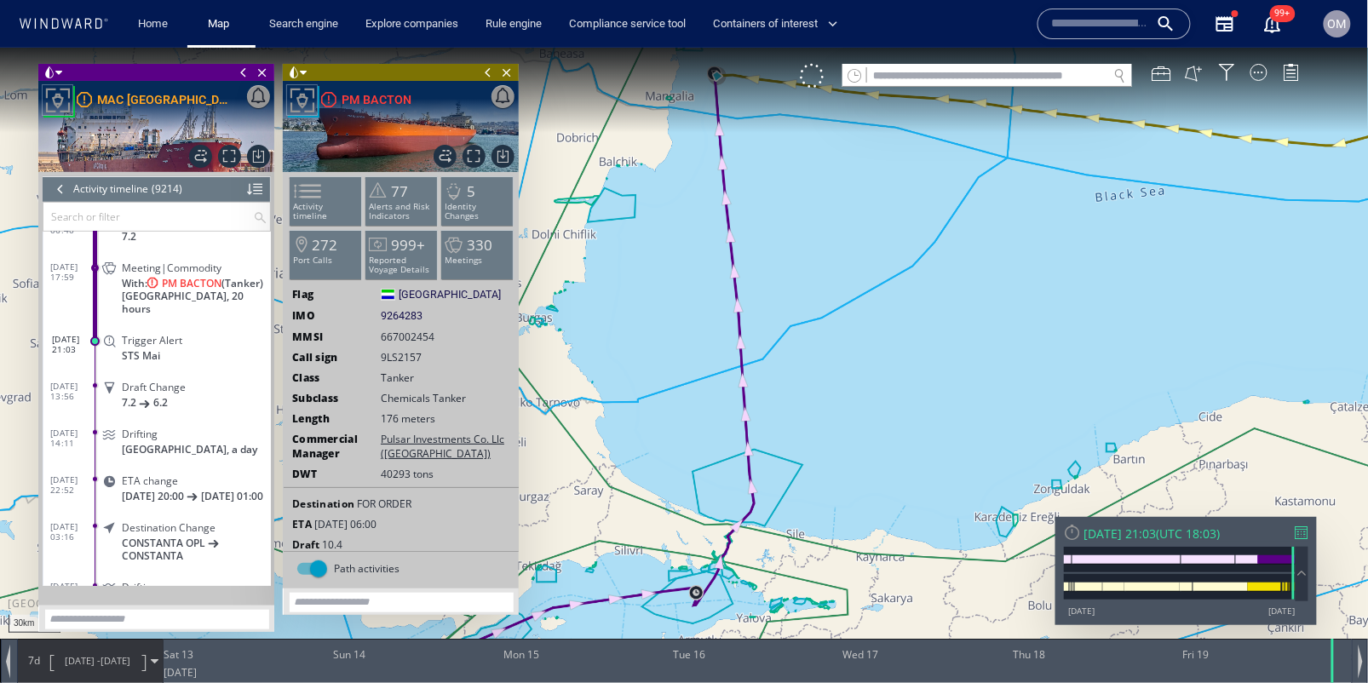
drag, startPoint x: 729, startPoint y: 185, endPoint x: 750, endPoint y: 325, distance: 142.1
click at [750, 325] on canvas "Map" at bounding box center [684, 356] width 1369 height 619
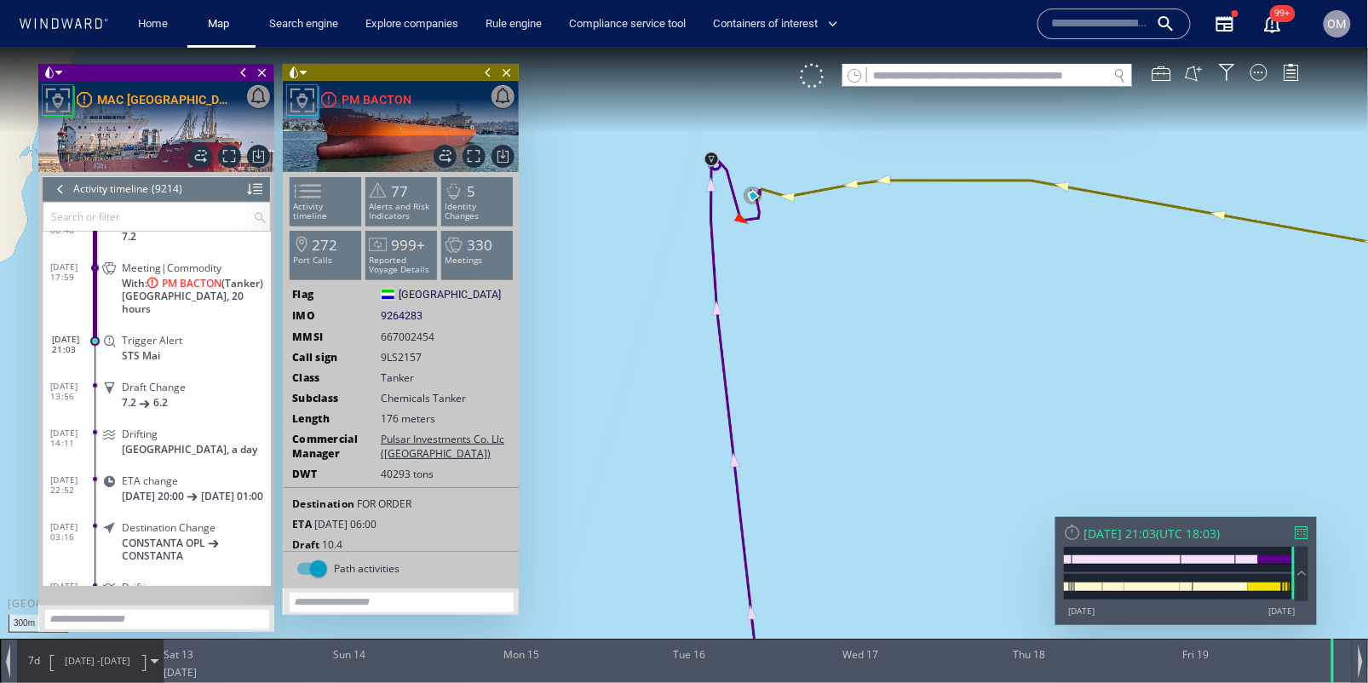
drag, startPoint x: 747, startPoint y: 225, endPoint x: 762, endPoint y: 244, distance: 23.7
click at [762, 244] on canvas "Map" at bounding box center [684, 356] width 1369 height 619
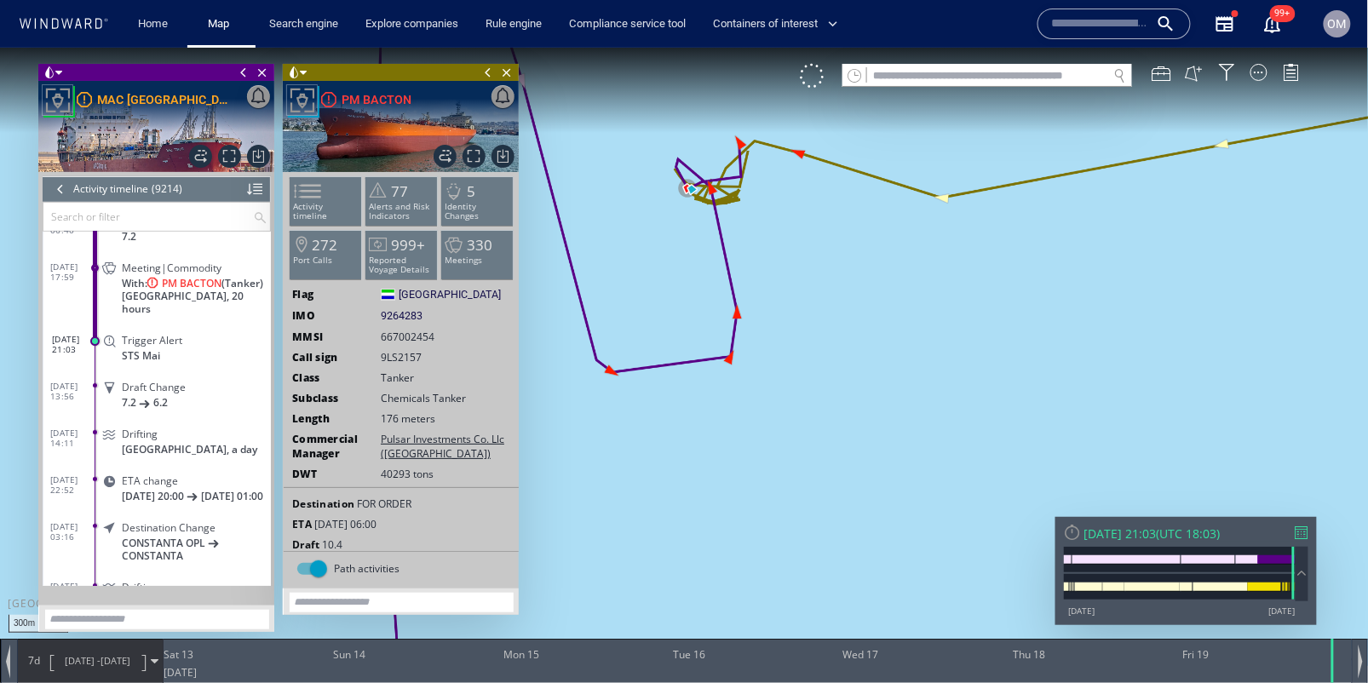
click at [191, 547] on span "CONSTANTA OPL" at bounding box center [163, 542] width 83 height 13
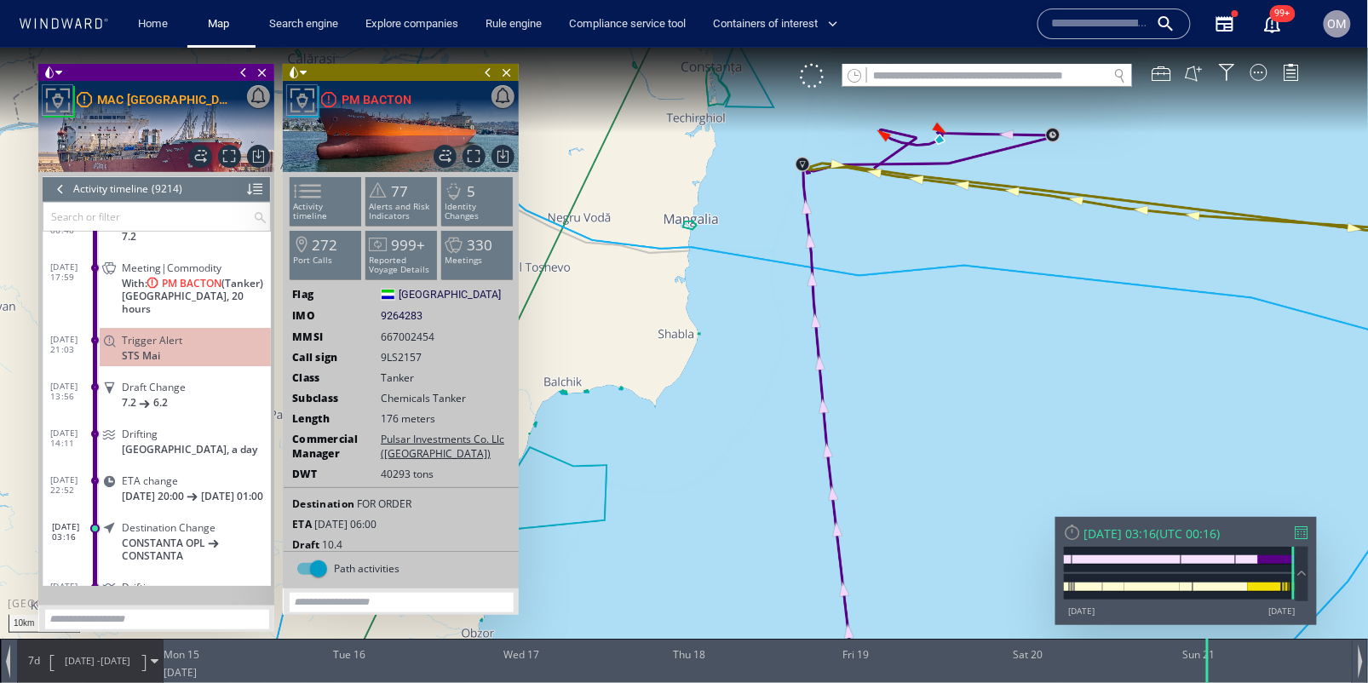
drag, startPoint x: 930, startPoint y: 442, endPoint x: 929, endPoint y: 472, distance: 29.9
click at [930, 470] on canvas "Map" at bounding box center [684, 356] width 1369 height 619
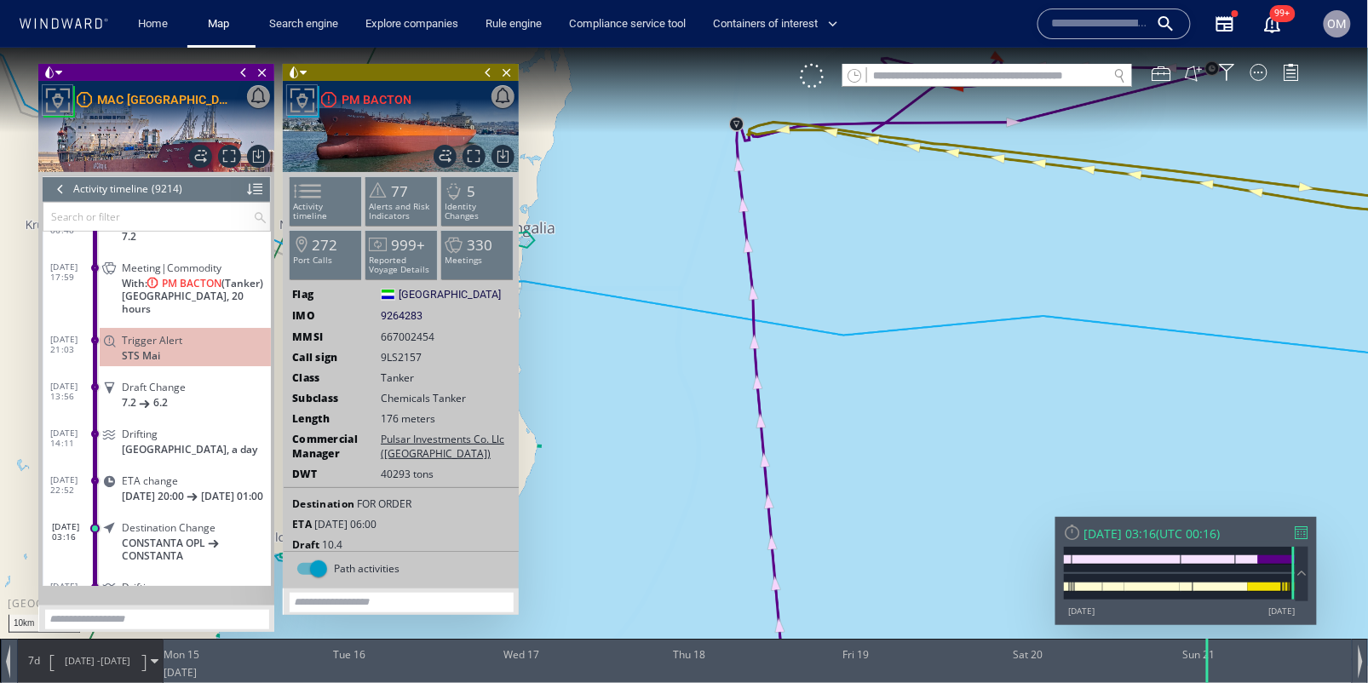
drag, startPoint x: 881, startPoint y: 347, endPoint x: 880, endPoint y: 542, distance: 195.1
click at [880, 542] on canvas "Map" at bounding box center [684, 356] width 1369 height 619
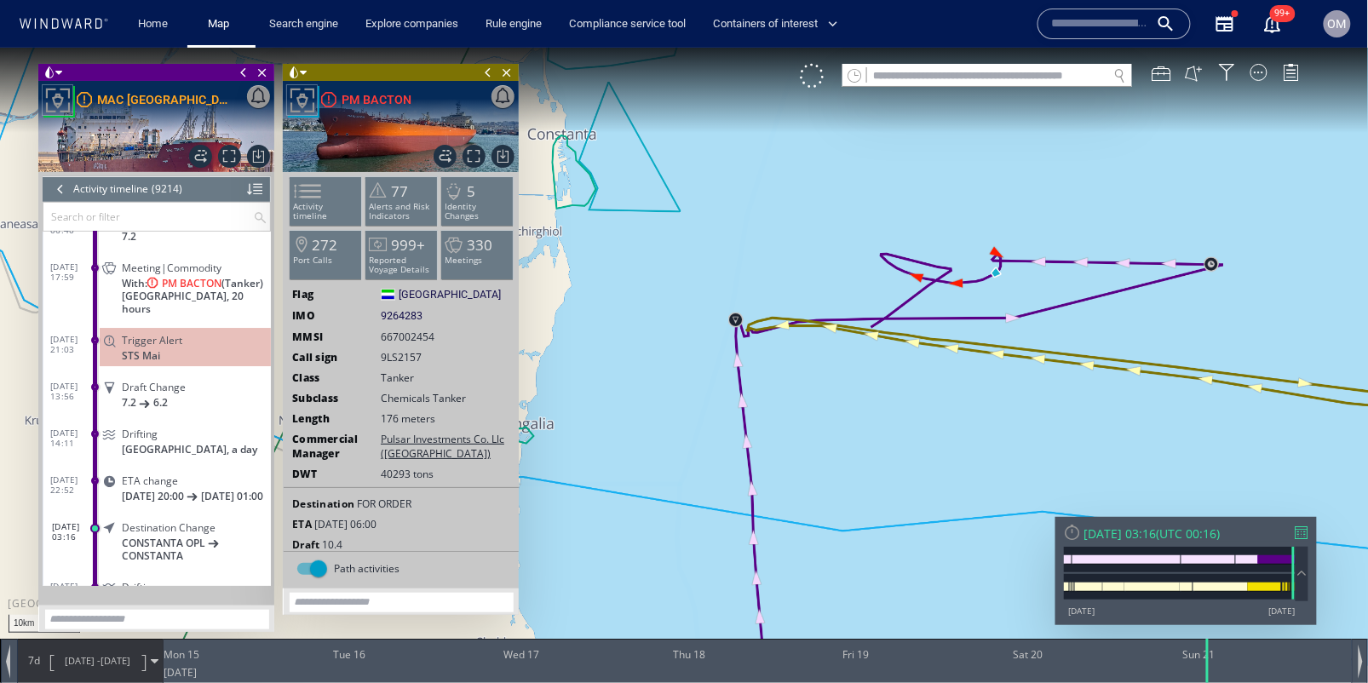
click at [165, 561] on span "CONSTANTA" at bounding box center [152, 555] width 61 height 13
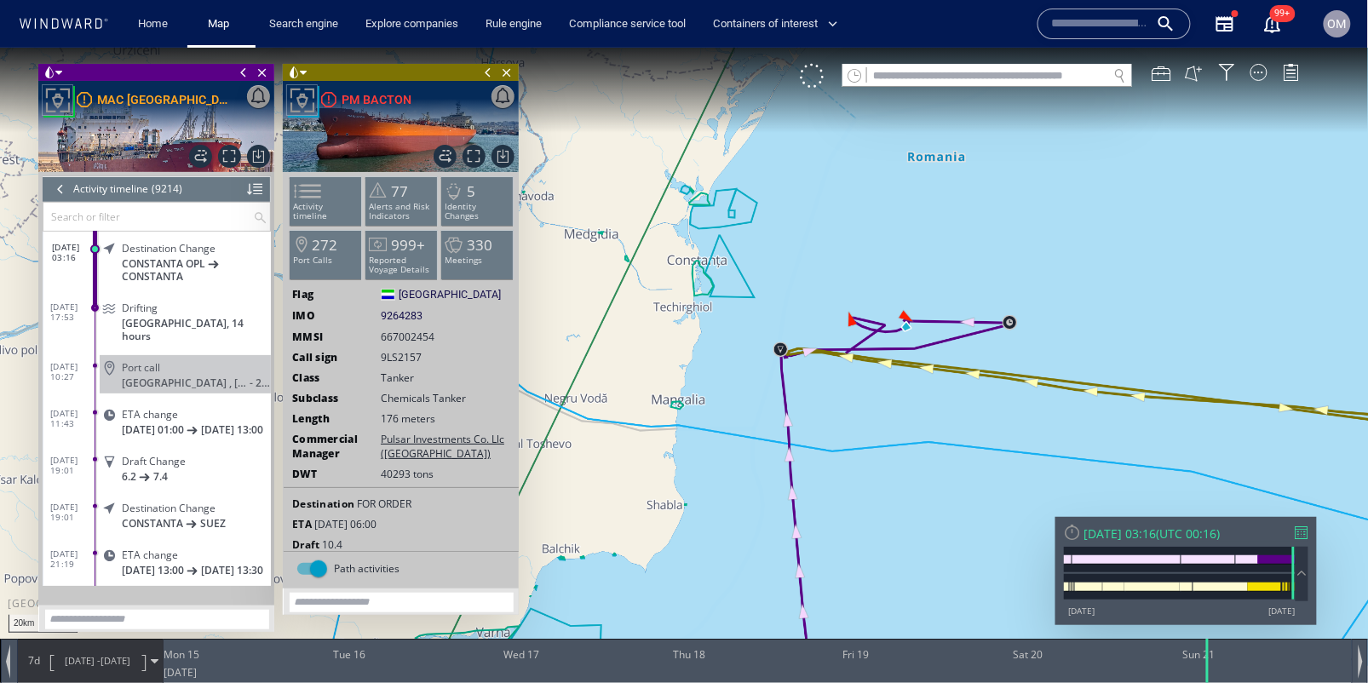
scroll to position [429441, 0]
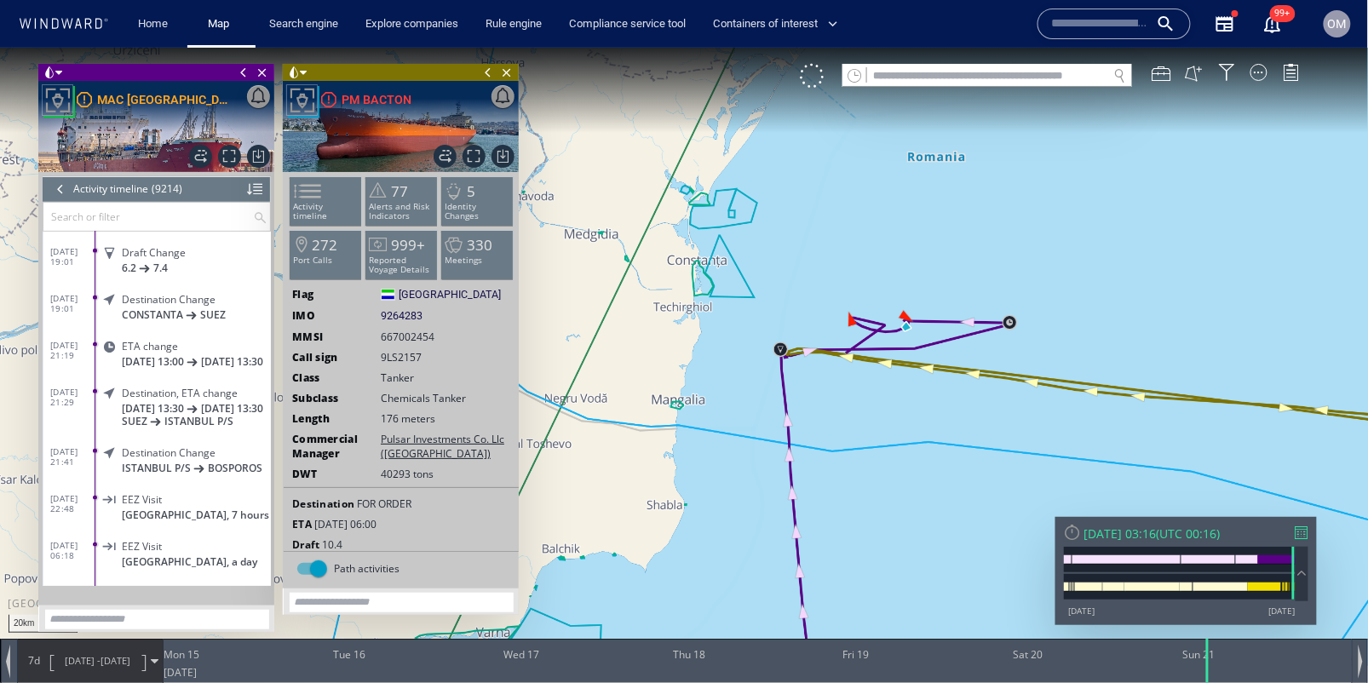
click at [160, 468] on div "Destination Change [GEOGRAPHIC_DATA] P/S BOSPOROS" at bounding box center [185, 459] width 171 height 38
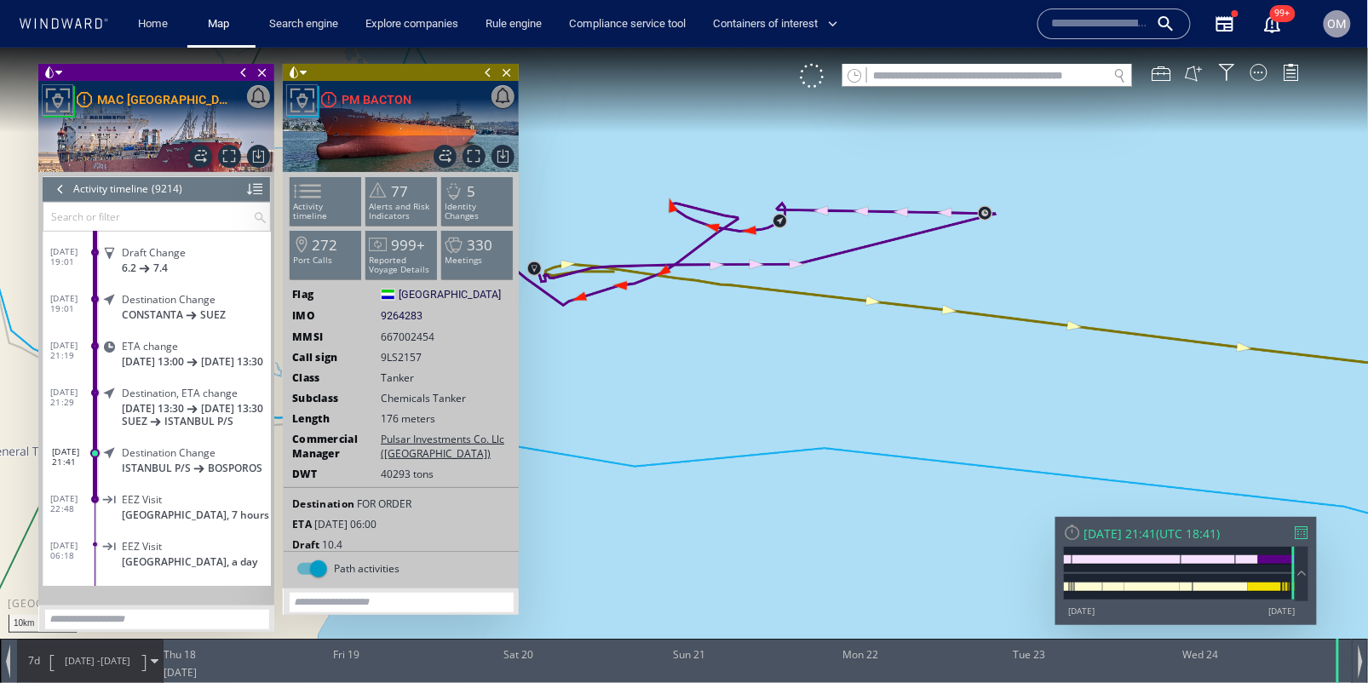
drag, startPoint x: 671, startPoint y: 423, endPoint x: 839, endPoint y: 389, distance: 171.3
click at [839, 389] on canvas "Map" at bounding box center [684, 356] width 1369 height 619
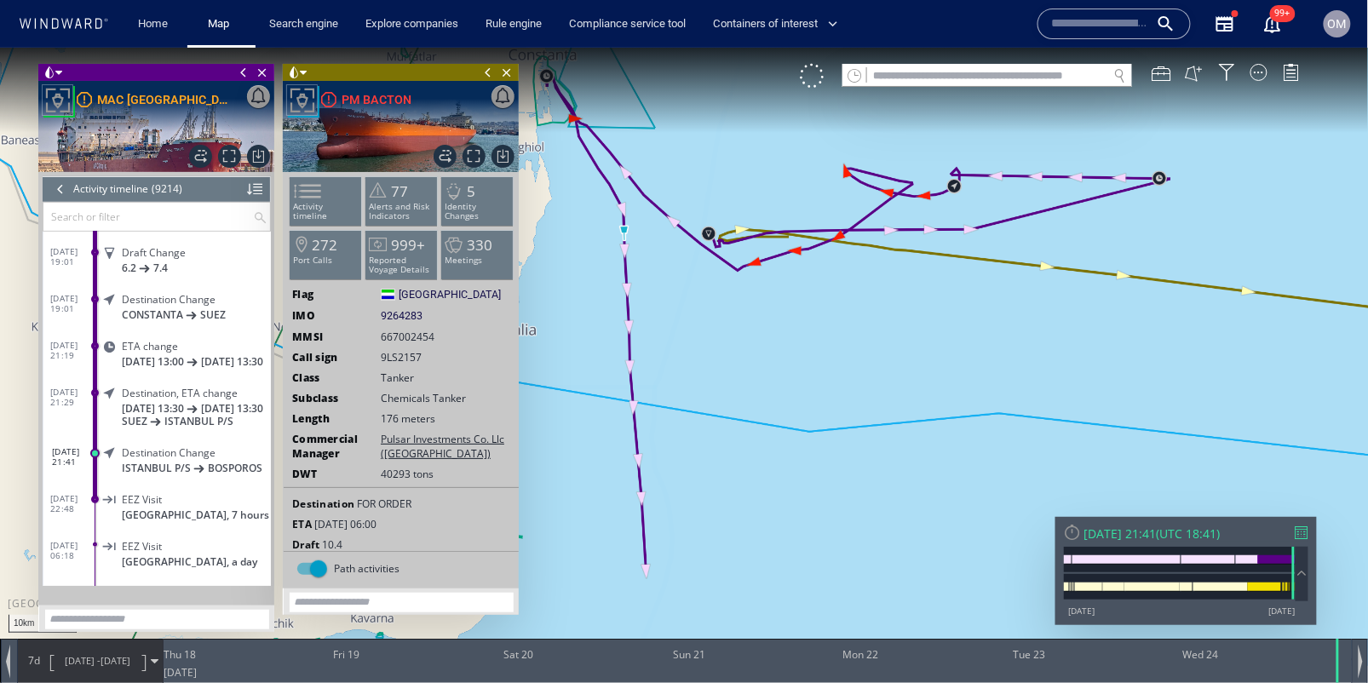
click at [95, 656] on span "[DATE] -" at bounding box center [83, 659] width 36 height 13
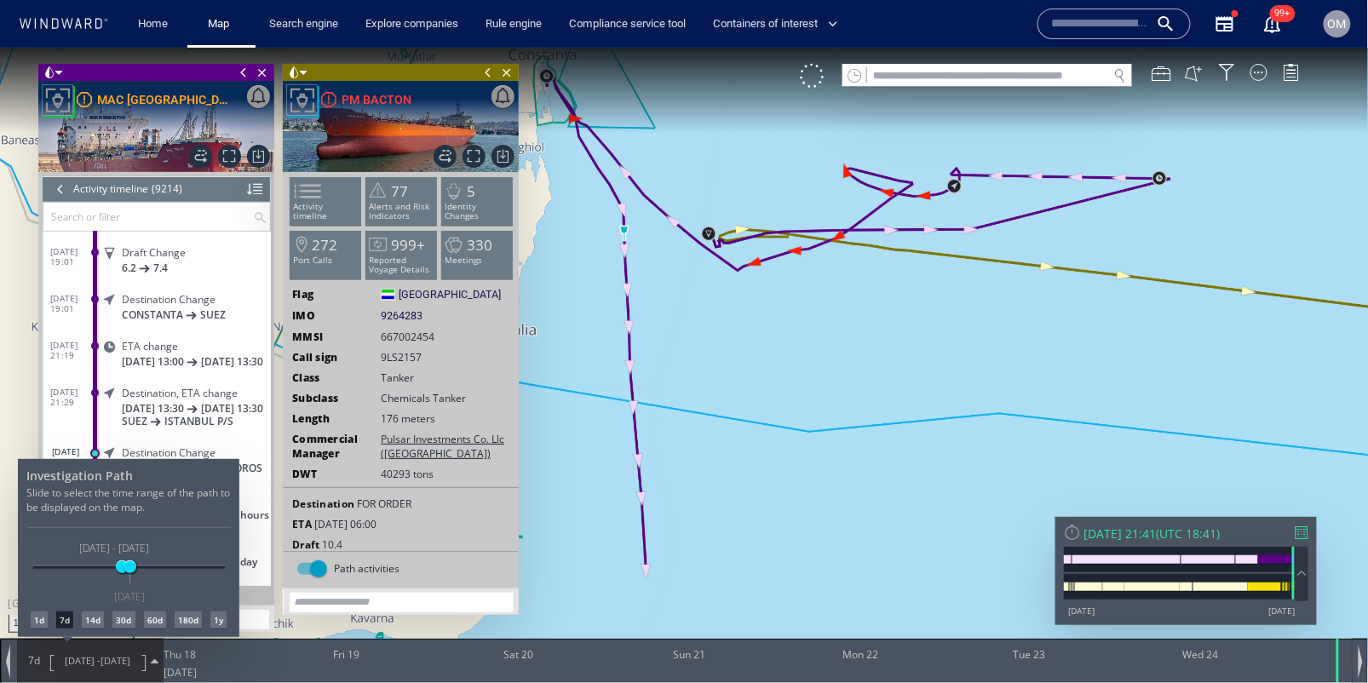
click at [95, 617] on div "14d" at bounding box center [93, 619] width 22 height 17
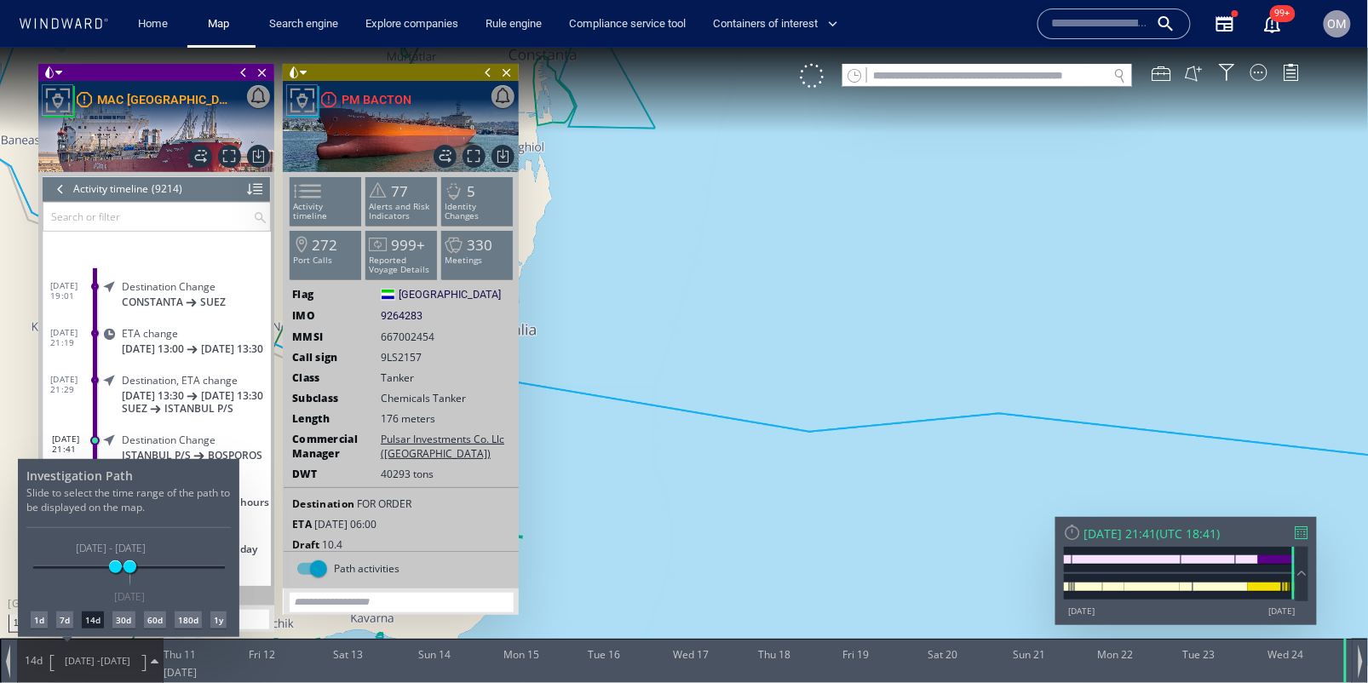
scroll to position [429618, 0]
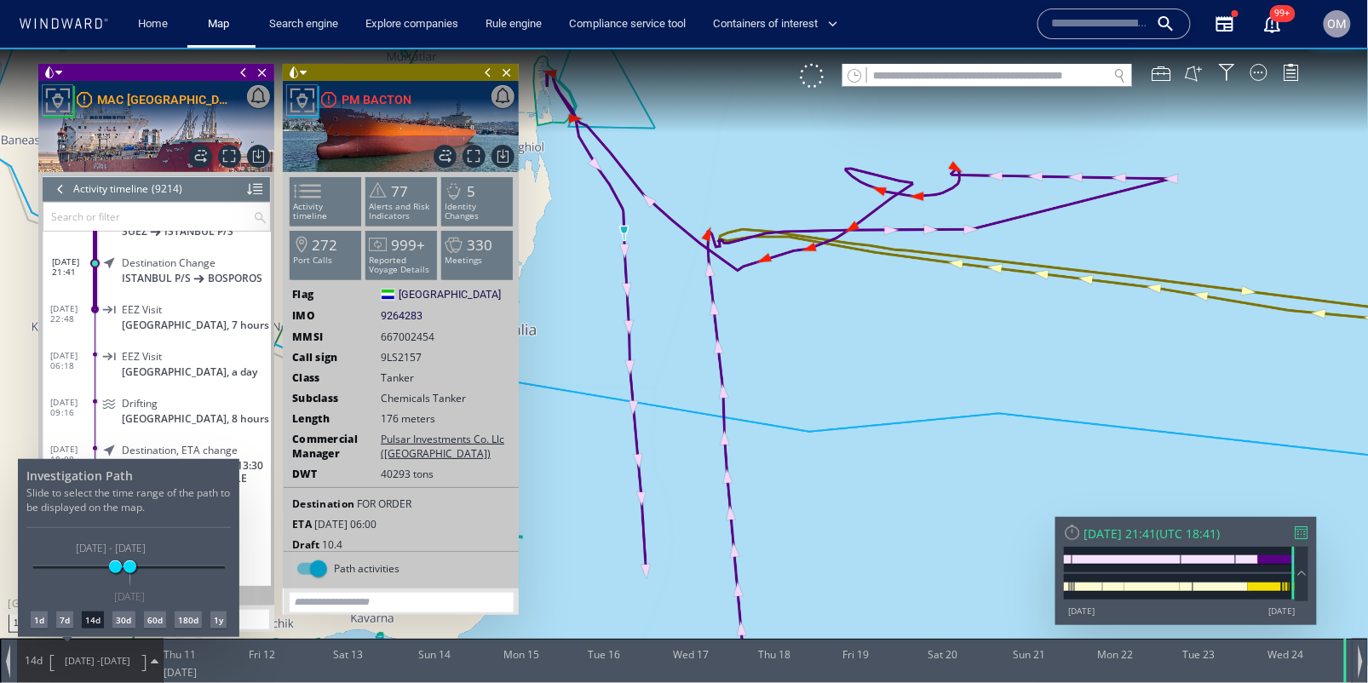
click at [782, 390] on div at bounding box center [684, 365] width 1368 height 636
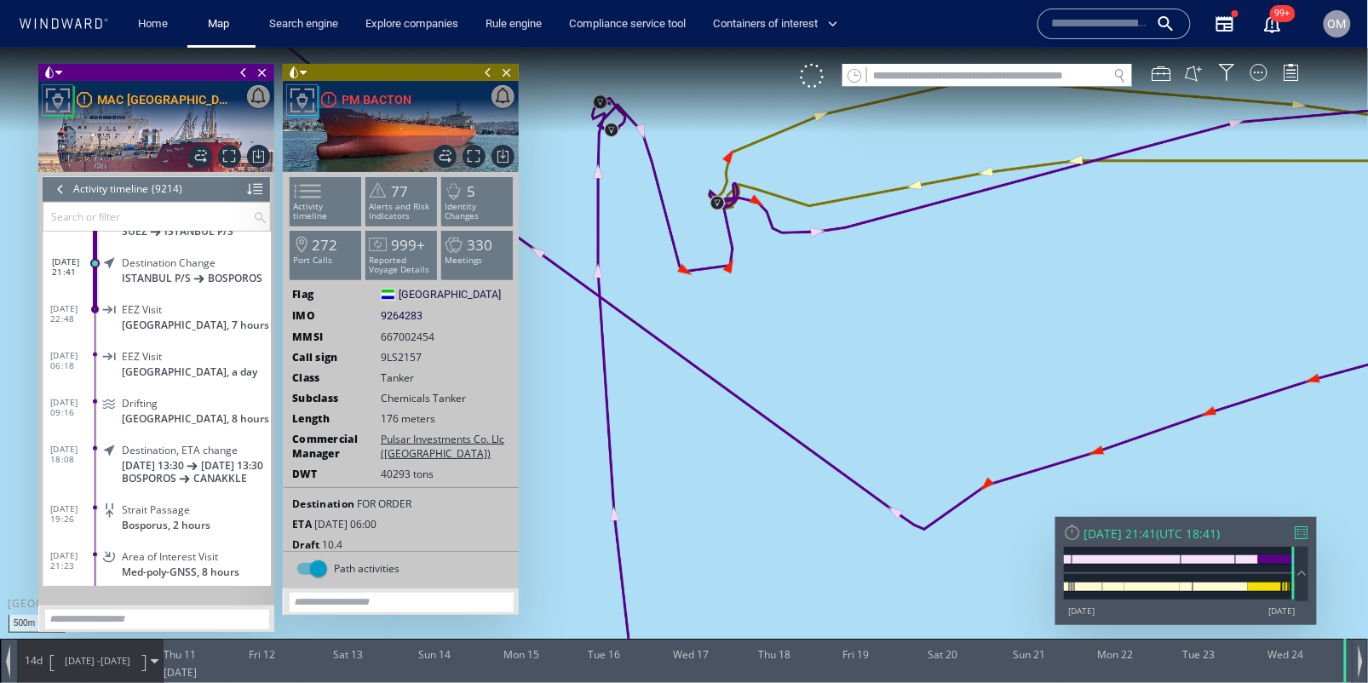
drag, startPoint x: 633, startPoint y: 226, endPoint x: 636, endPoint y: 265, distance: 39.3
click at [636, 265] on canvas "Map" at bounding box center [684, 356] width 1369 height 619
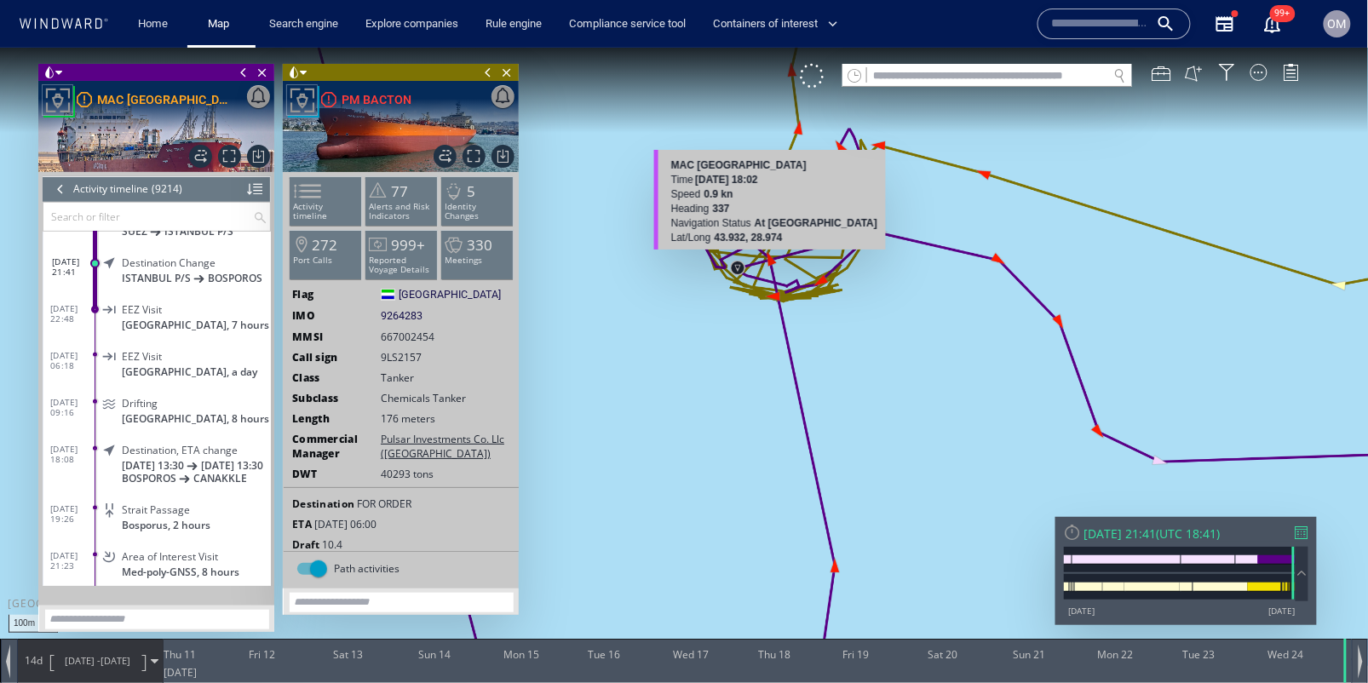
click at [775, 261] on canvas "Map" at bounding box center [684, 356] width 1369 height 619
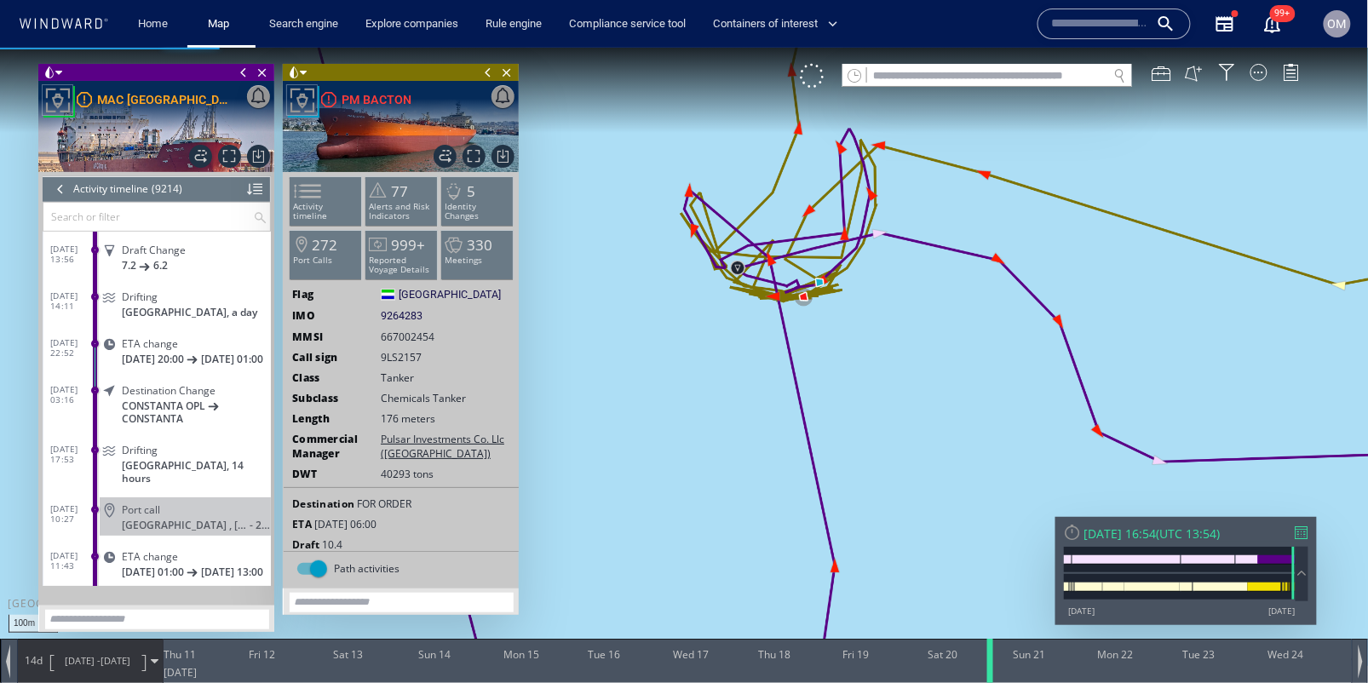
scroll to position [429197, 0]
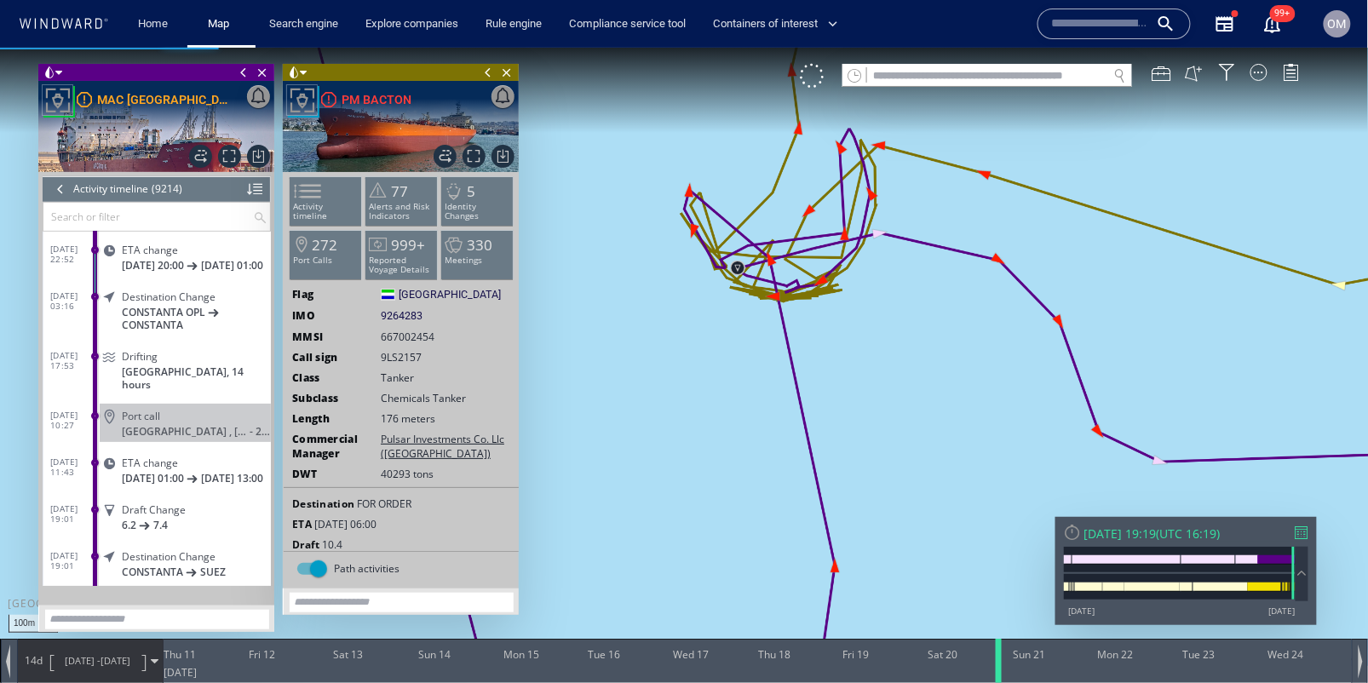
drag, startPoint x: 913, startPoint y: 666, endPoint x: 1005, endPoint y: 671, distance: 93.0
click at [1005, 671] on div at bounding box center [1001, 660] width 17 height 44
